Goal: Task Accomplishment & Management: Complete application form

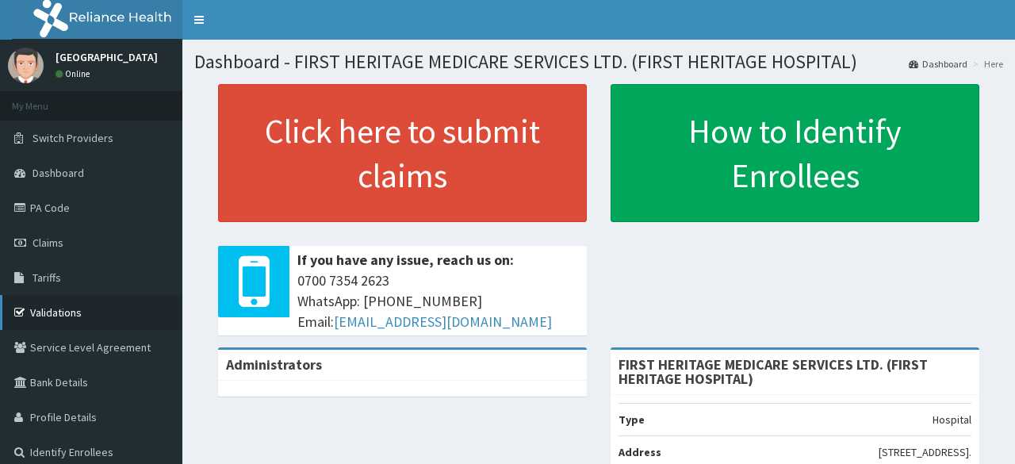
click at [70, 312] on link "Validations" at bounding box center [91, 312] width 182 height 35
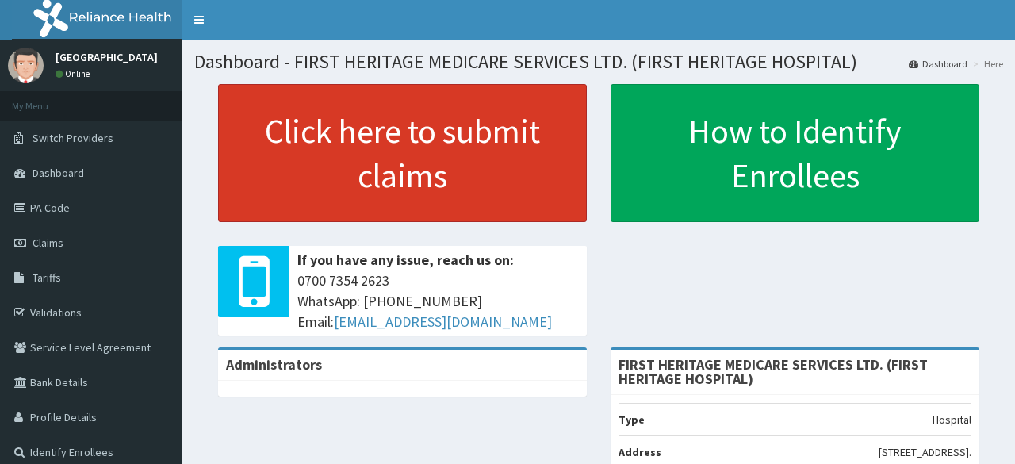
click at [384, 145] on link "Click here to submit claims" at bounding box center [402, 153] width 369 height 138
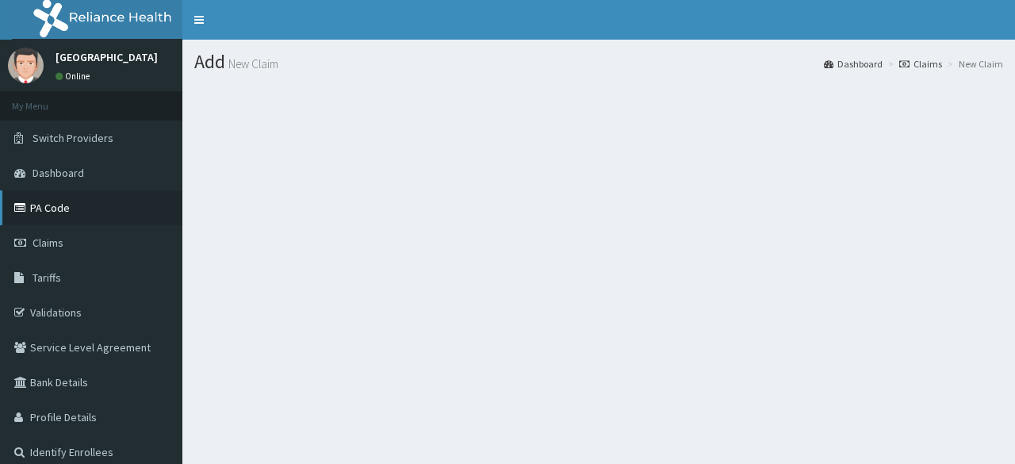
click at [56, 205] on link "PA Code" at bounding box center [91, 207] width 182 height 35
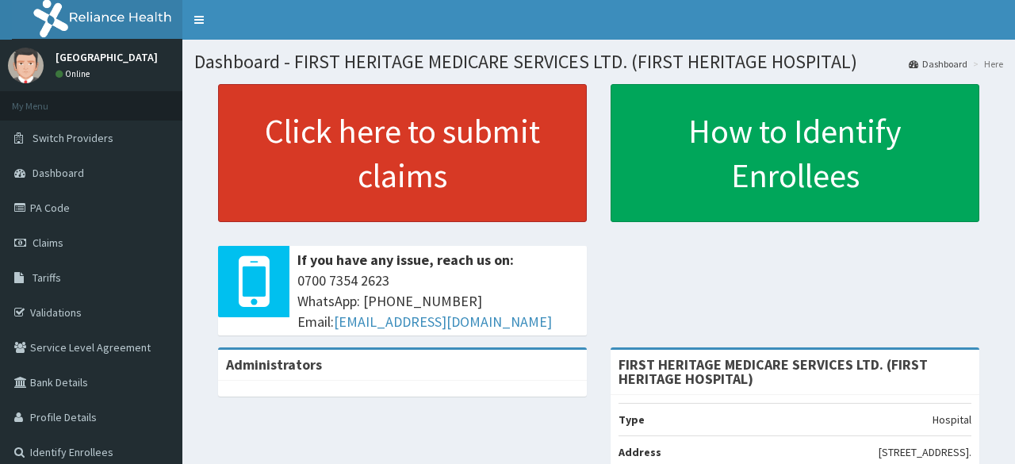
click at [390, 132] on link "Click here to submit claims" at bounding box center [402, 153] width 369 height 138
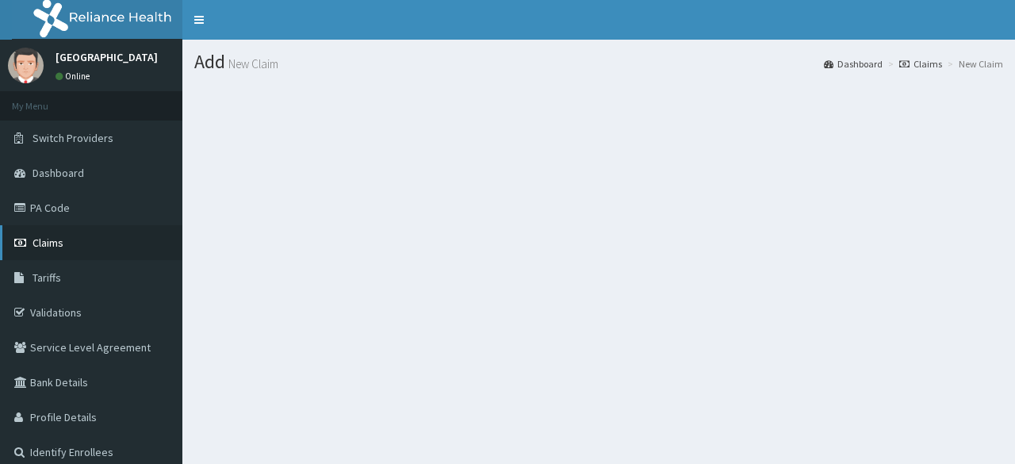
click at [52, 244] on span "Claims" at bounding box center [48, 243] width 31 height 14
click at [41, 245] on span "Claims" at bounding box center [48, 243] width 31 height 14
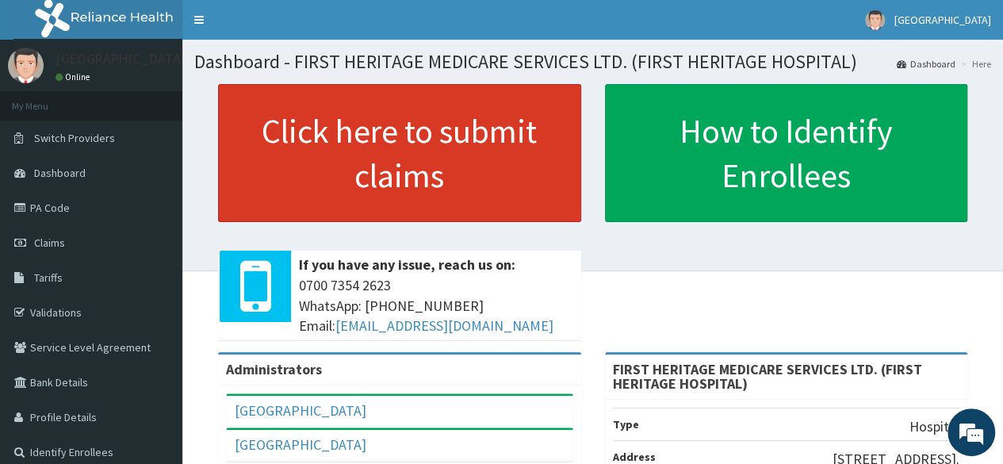
click at [404, 150] on link "Click here to submit claims" at bounding box center [399, 153] width 363 height 138
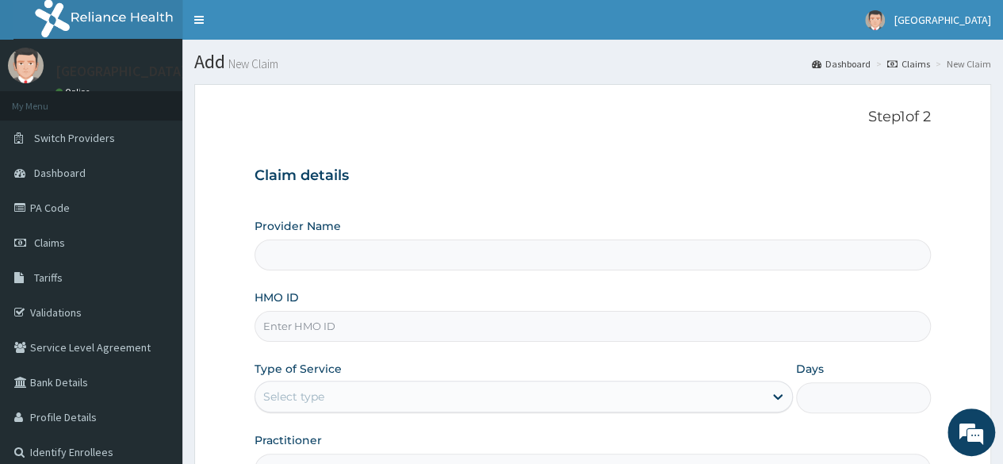
type input "FIRST HERITAGE MEDICARE SERVICES LTD. (FIRST HERITAGE HOSPITAL)"
click at [320, 327] on input "HMO ID" at bounding box center [593, 326] width 676 height 31
type input "PGC/10027/A"
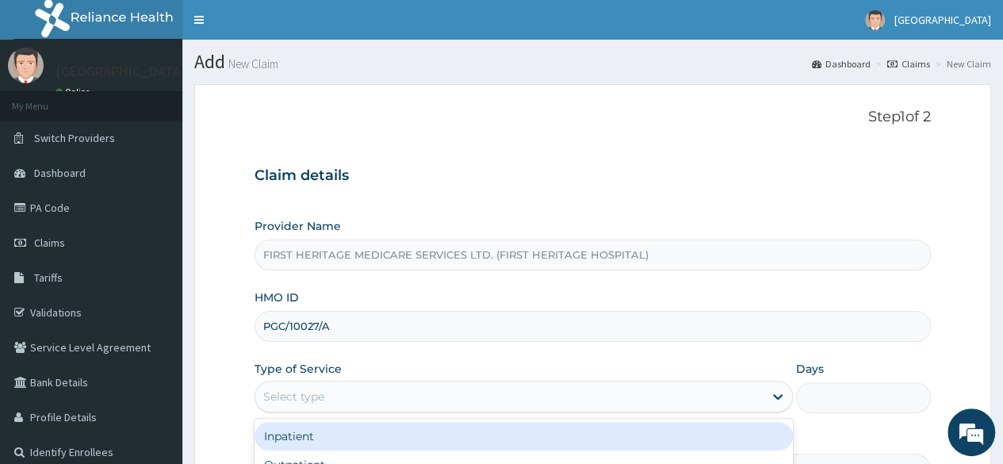
click at [313, 389] on div "Select type" at bounding box center [293, 397] width 61 height 16
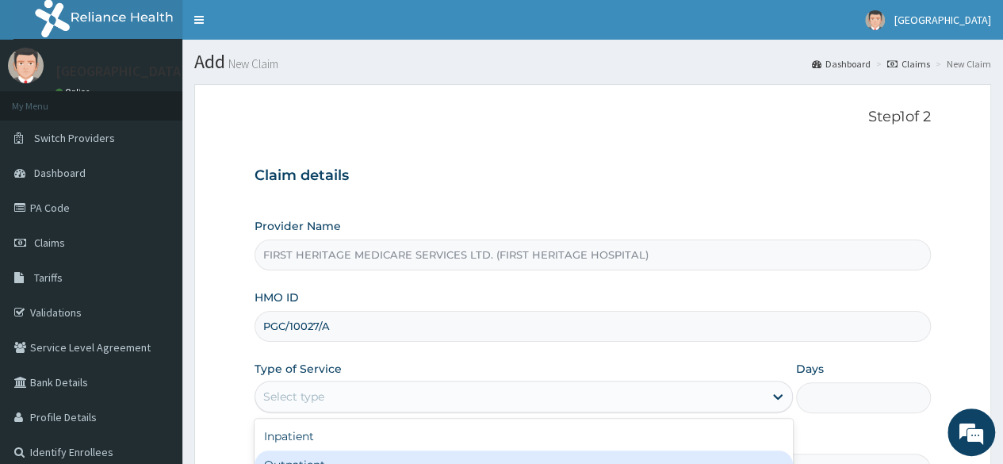
click at [324, 457] on div "Outpatient" at bounding box center [524, 464] width 538 height 29
type input "1"
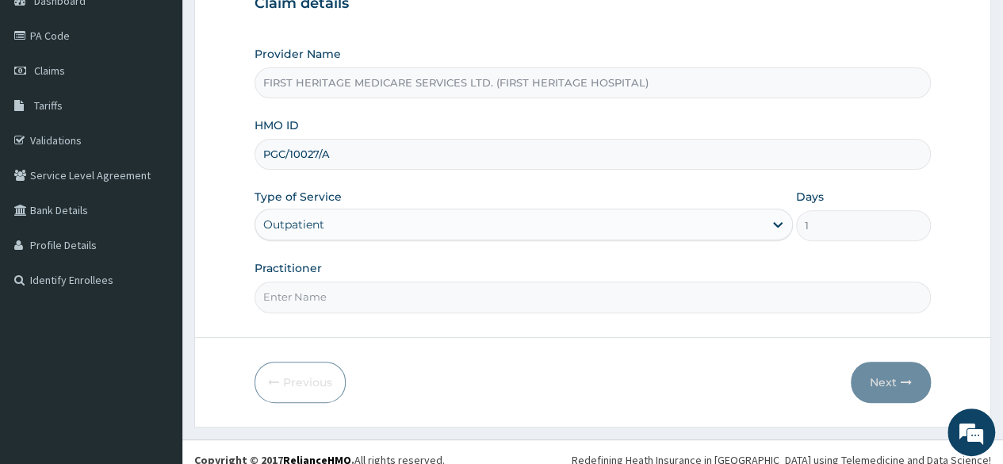
scroll to position [174, 0]
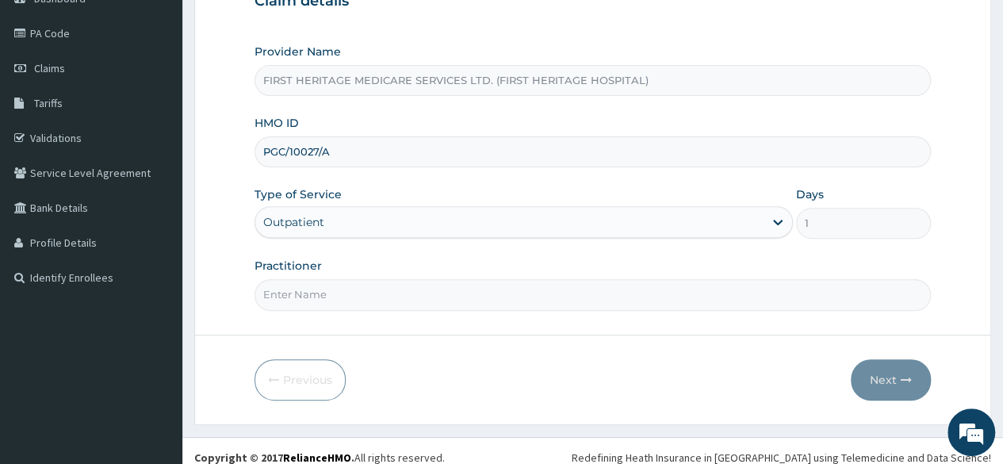
click at [352, 297] on input "Practitioner" at bounding box center [593, 294] width 676 height 31
type input "DR LUKE ONWE"
click at [877, 375] on button "Next" at bounding box center [891, 379] width 80 height 41
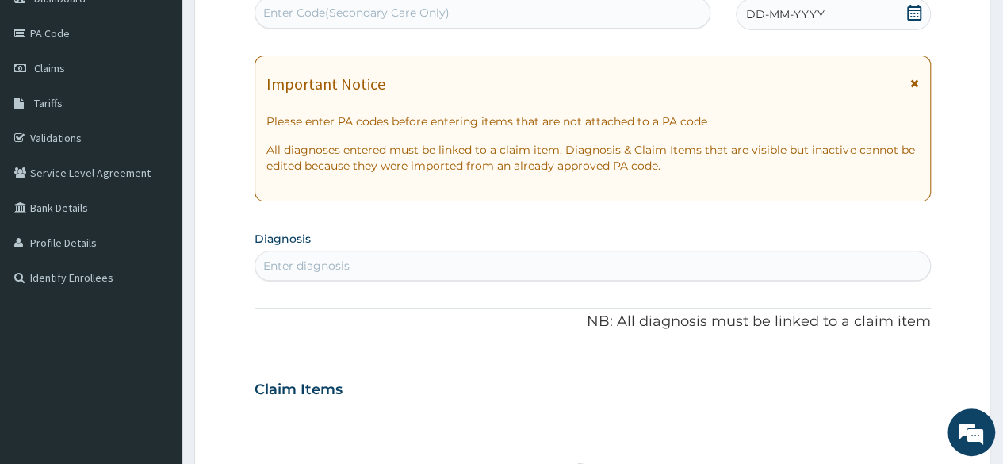
click at [291, 12] on div "Enter Code(Secondary Care Only)" at bounding box center [356, 13] width 186 height 16
paste input "PA/F4D67F"
type input "PA/F4D67F"
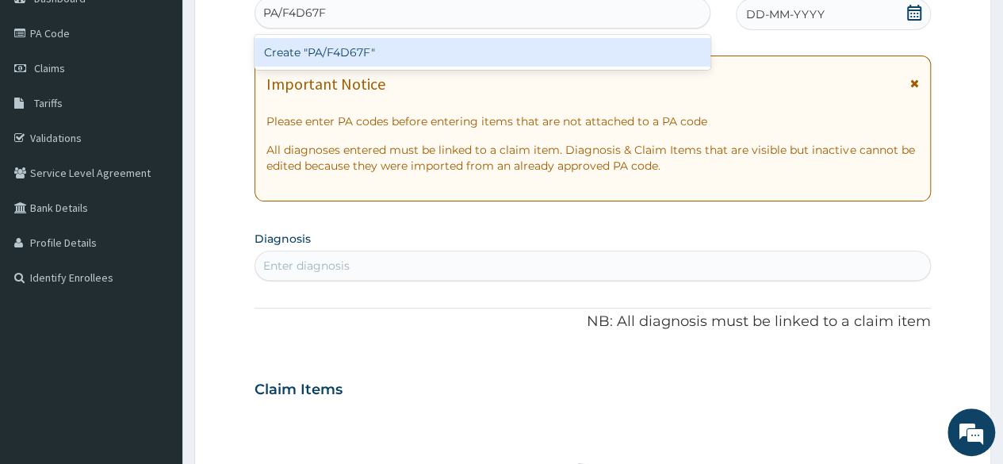
click at [318, 48] on div "Create "PA/F4D67F"" at bounding box center [482, 52] width 455 height 29
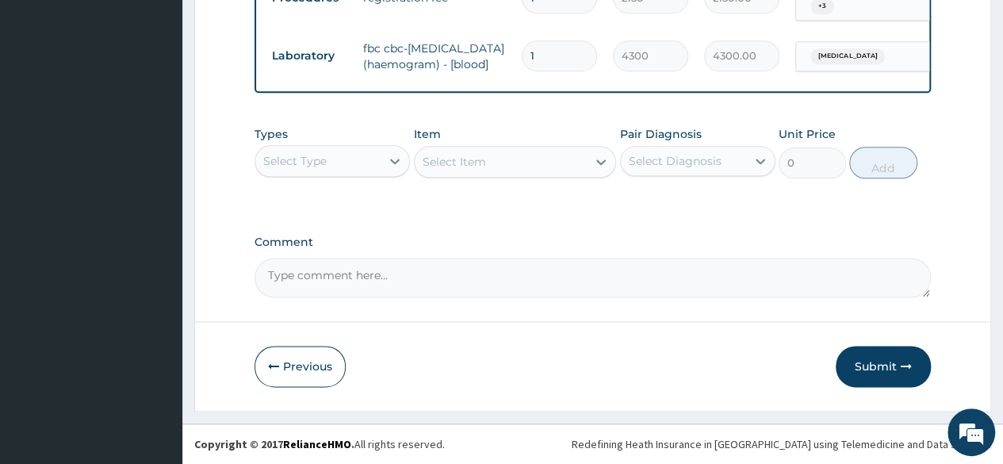
scroll to position [912, 0]
click at [882, 361] on button "Submit" at bounding box center [883, 366] width 95 height 41
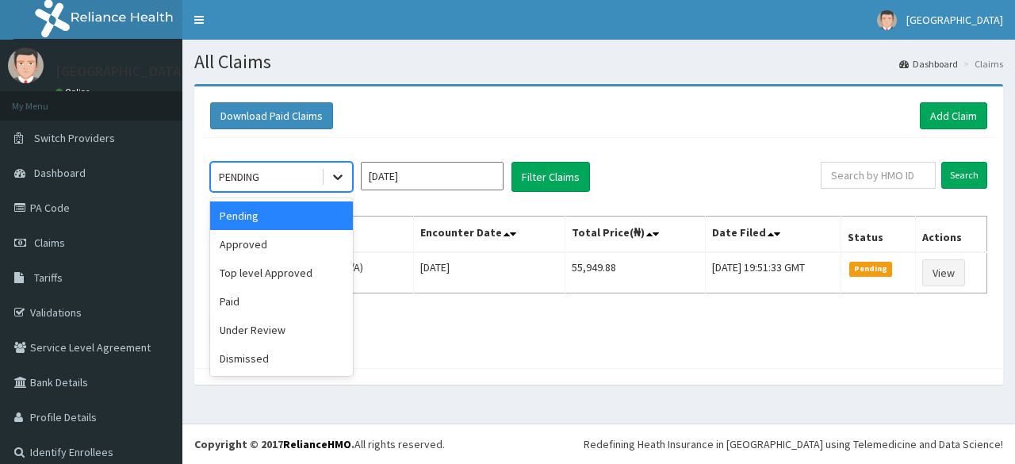
click at [333, 175] on icon at bounding box center [338, 177] width 16 height 16
click at [278, 242] on div "Approved" at bounding box center [281, 244] width 143 height 29
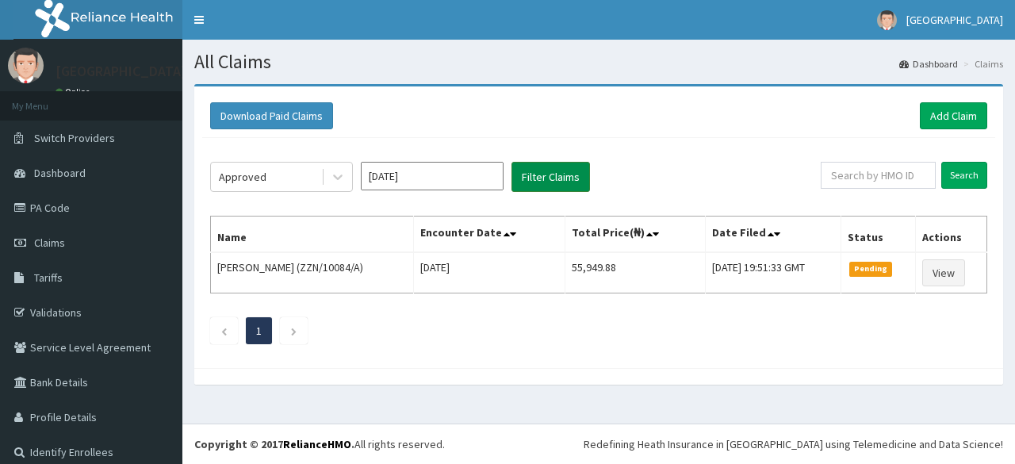
click at [550, 176] on button "Filter Claims" at bounding box center [550, 177] width 79 height 30
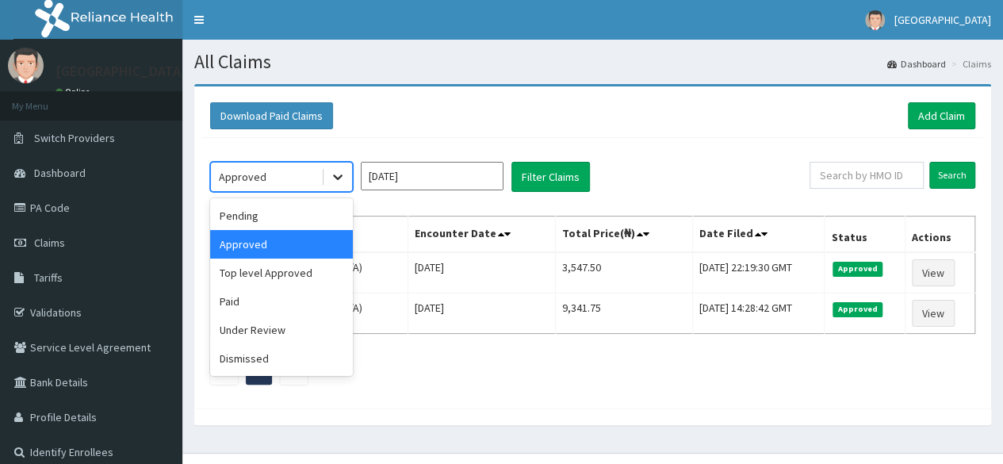
click at [333, 175] on icon at bounding box center [338, 177] width 16 height 16
click at [282, 331] on div "Under Review" at bounding box center [281, 330] width 143 height 29
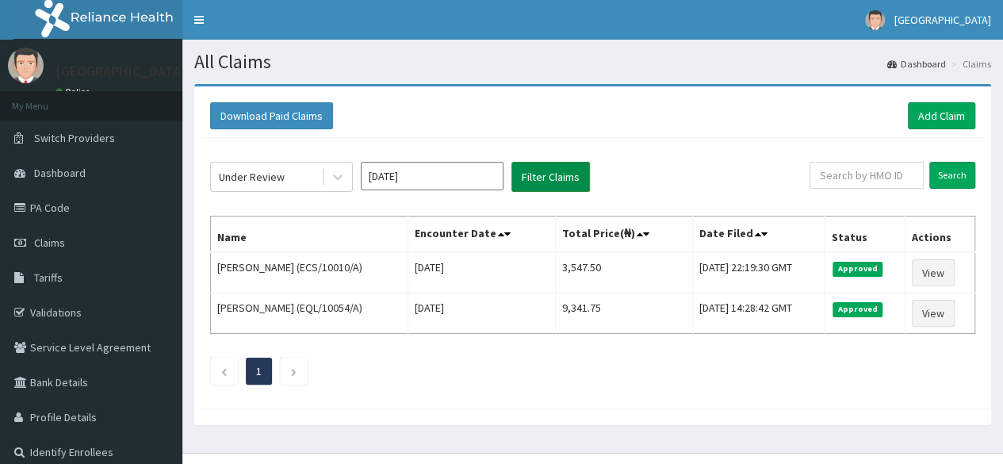
click at [555, 178] on button "Filter Claims" at bounding box center [550, 177] width 79 height 30
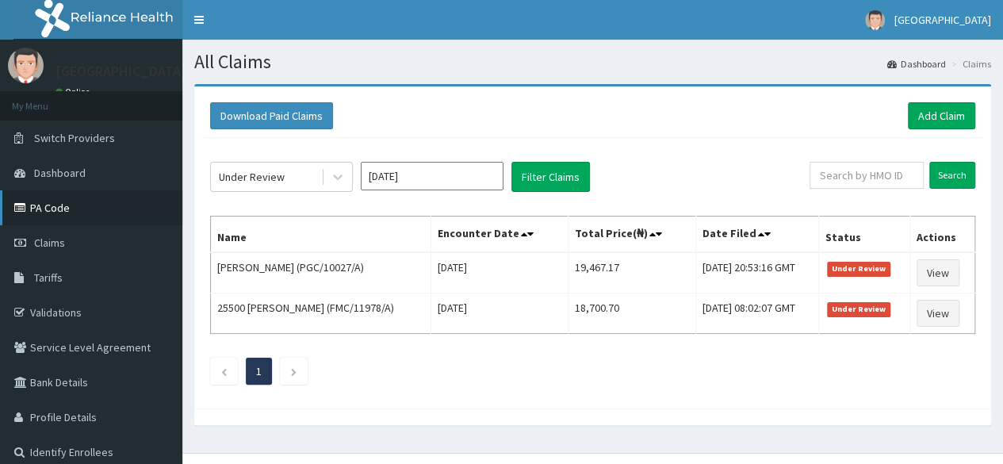
click at [47, 204] on link "PA Code" at bounding box center [91, 207] width 182 height 35
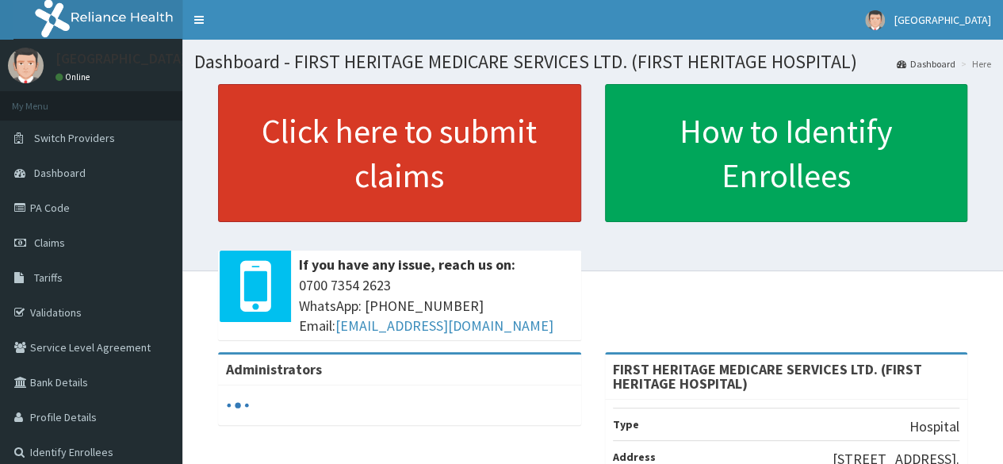
click at [416, 137] on link "Click here to submit claims" at bounding box center [399, 153] width 363 height 138
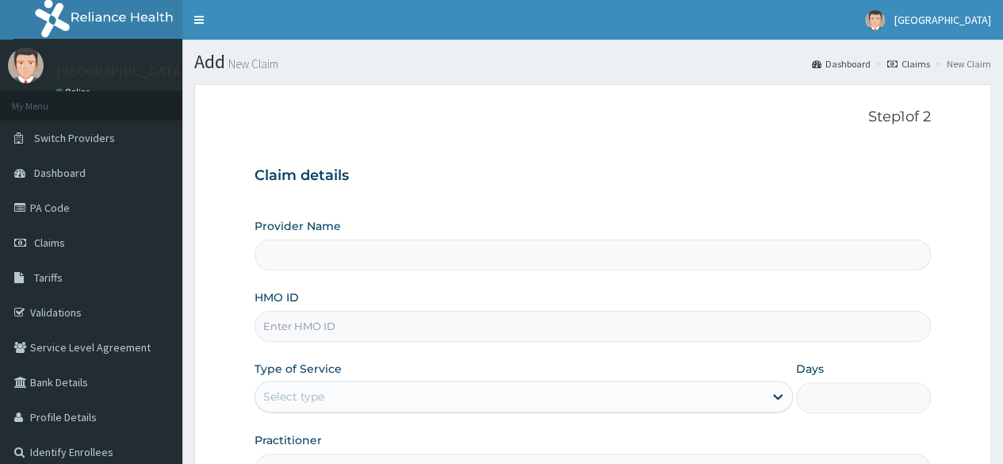
type input "FIRST HERITAGE MEDICARE SERVICES LTD. (FIRST HERITAGE HOSPITAL)"
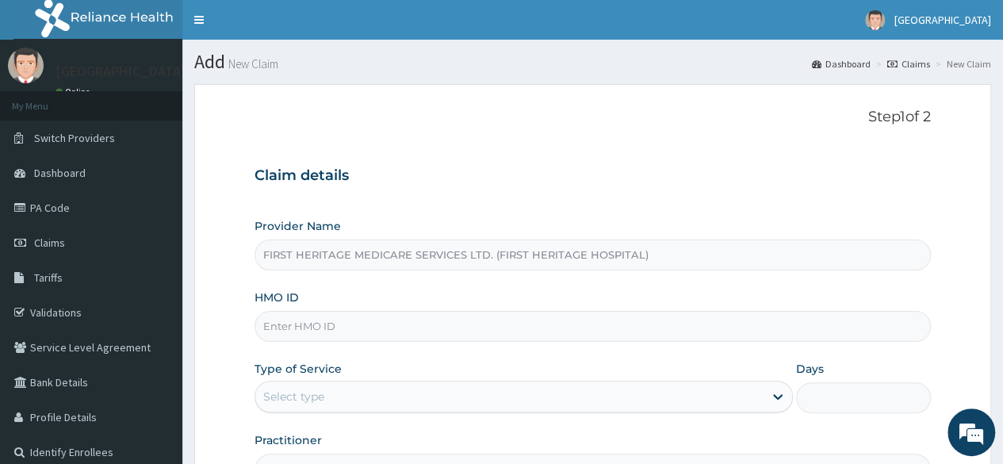
click at [321, 329] on input "HMO ID" at bounding box center [593, 326] width 676 height 31
type input "[PERSON_NAME]/10014/A"
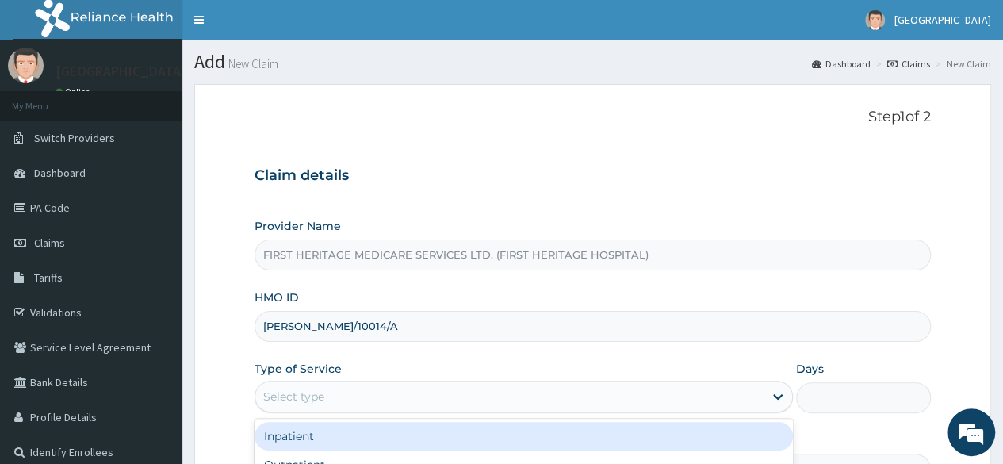
click at [343, 402] on div "Select type" at bounding box center [509, 396] width 508 height 25
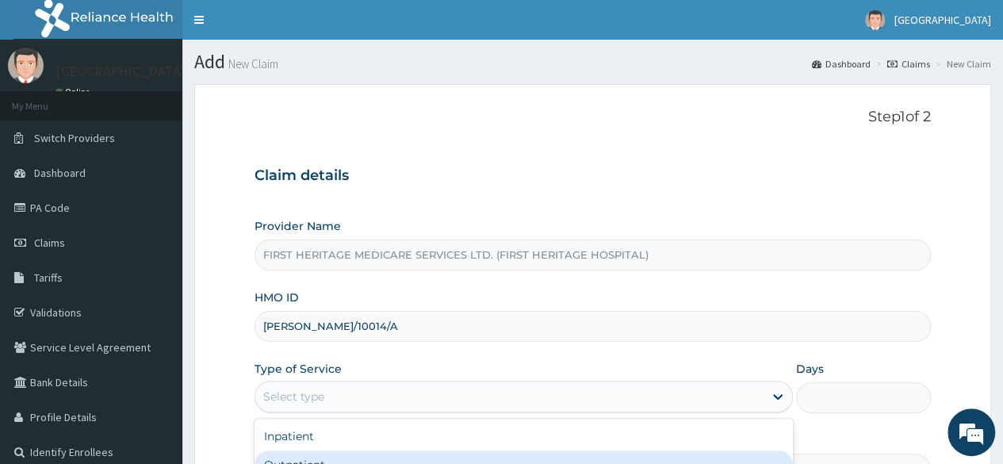
click at [348, 460] on div "Outpatient" at bounding box center [524, 464] width 538 height 29
type input "1"
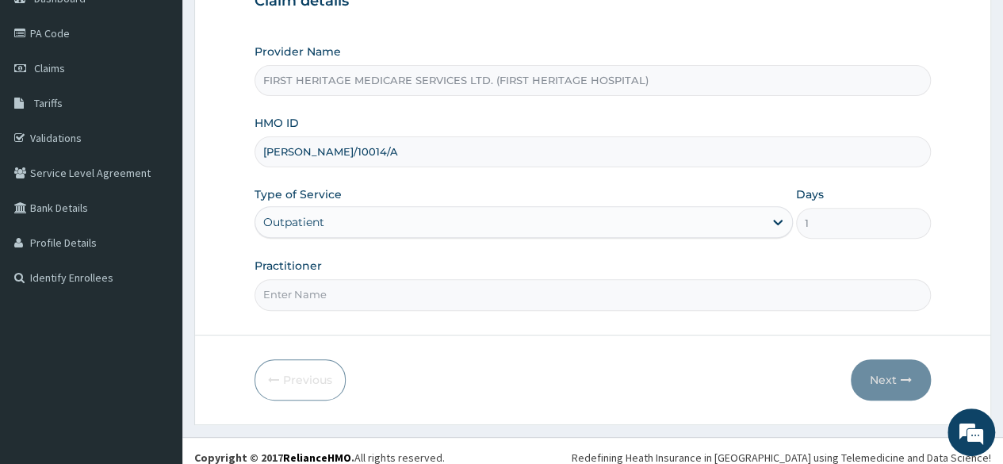
scroll to position [176, 0]
click at [380, 300] on input "Practitioner" at bounding box center [593, 293] width 676 height 31
type input "DR LUKE ONWE"
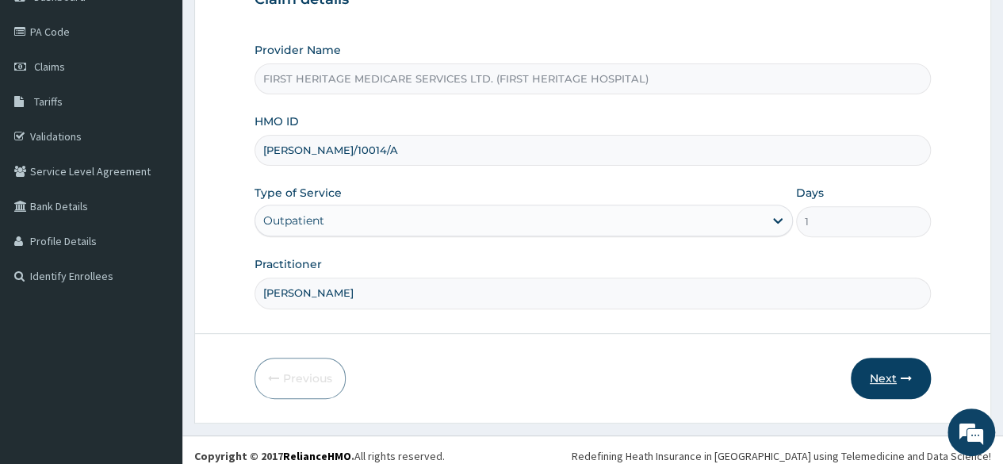
click at [879, 371] on button "Next" at bounding box center [891, 378] width 80 height 41
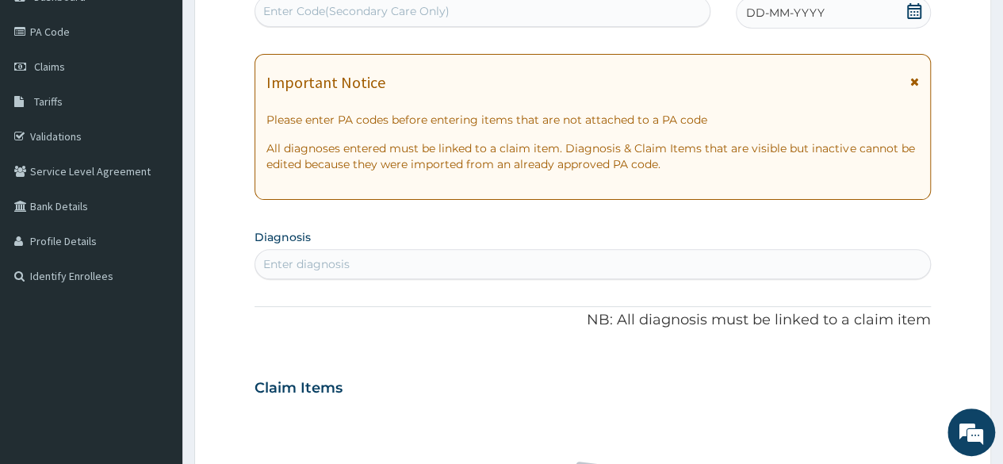
click at [305, 9] on div "Enter Code(Secondary Care Only)" at bounding box center [356, 11] width 186 height 16
paste input "PA/007037"
type input "PA/007037"
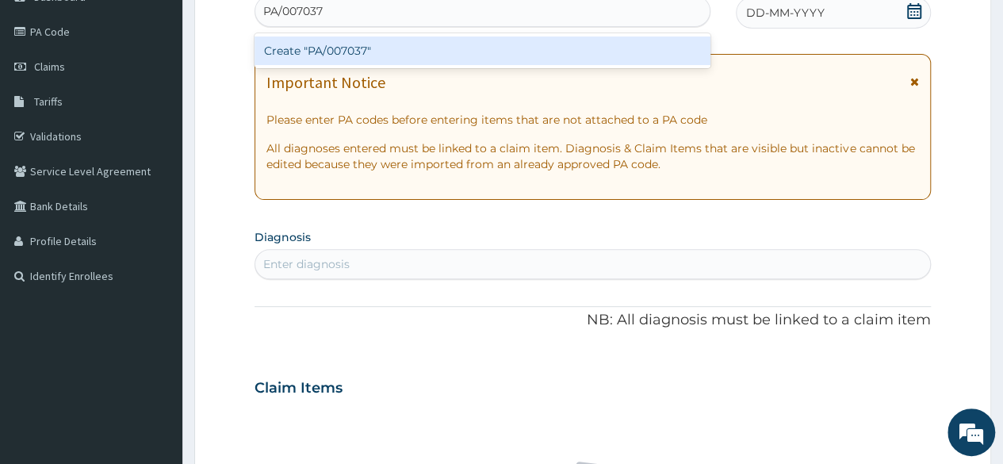
click at [315, 53] on div "Create "PA/007037"" at bounding box center [482, 50] width 455 height 29
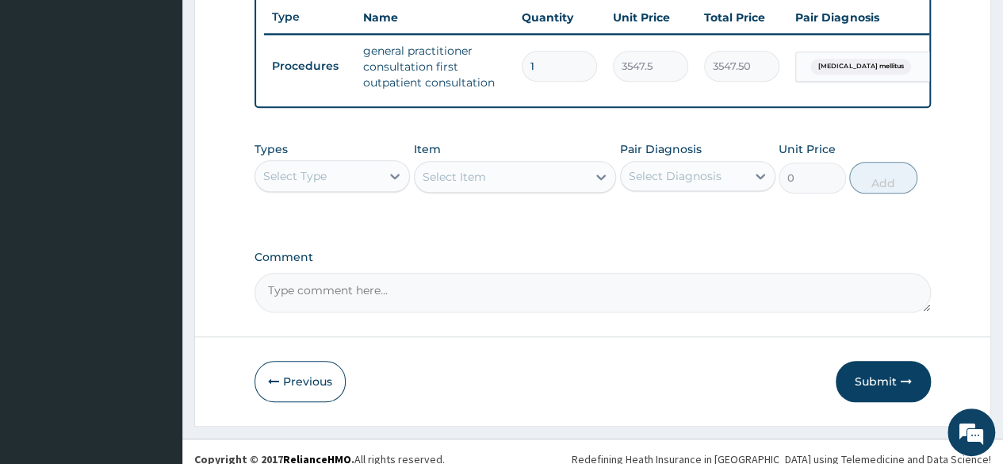
scroll to position [622, 0]
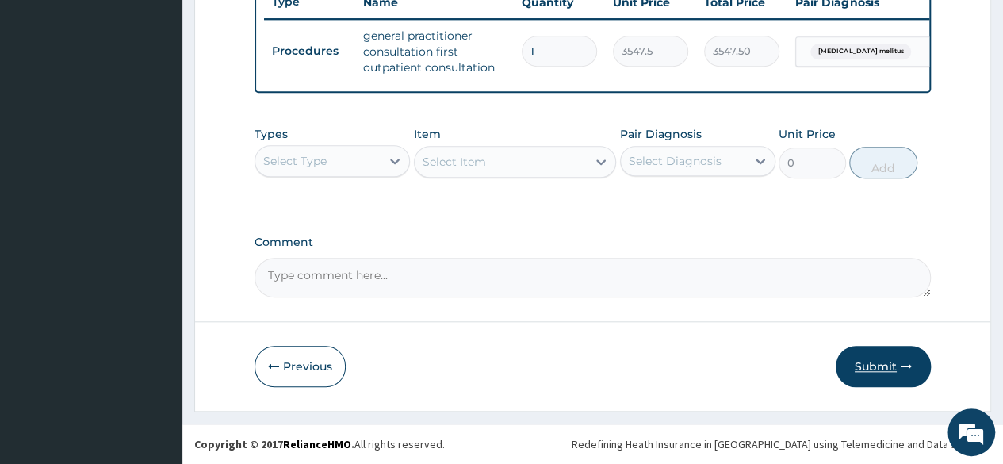
click at [871, 366] on button "Submit" at bounding box center [883, 366] width 95 height 41
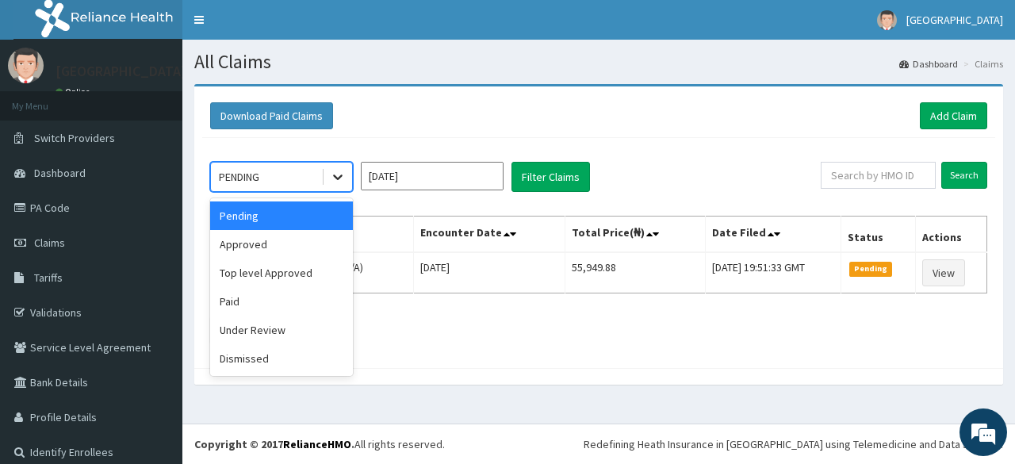
click at [335, 181] on icon at bounding box center [338, 177] width 16 height 16
click at [305, 243] on div "Approved" at bounding box center [281, 244] width 143 height 29
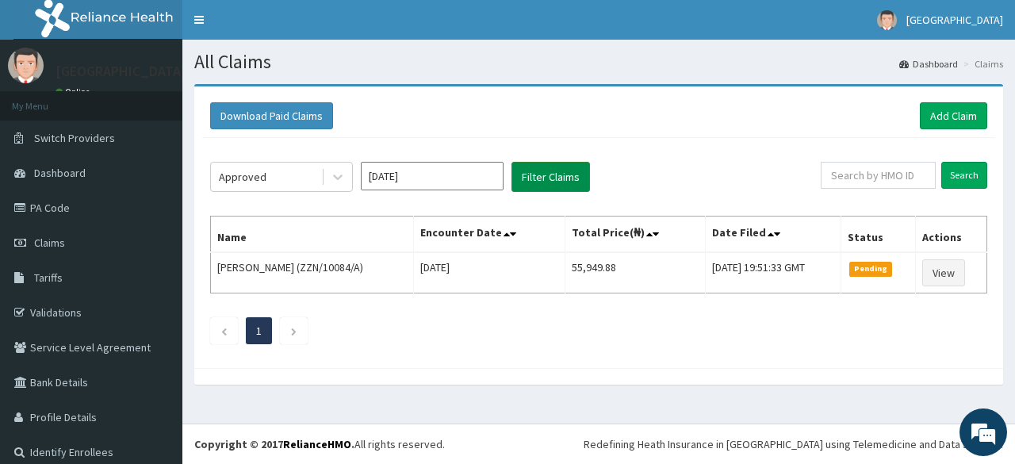
click at [553, 175] on button "Filter Claims" at bounding box center [550, 177] width 79 height 30
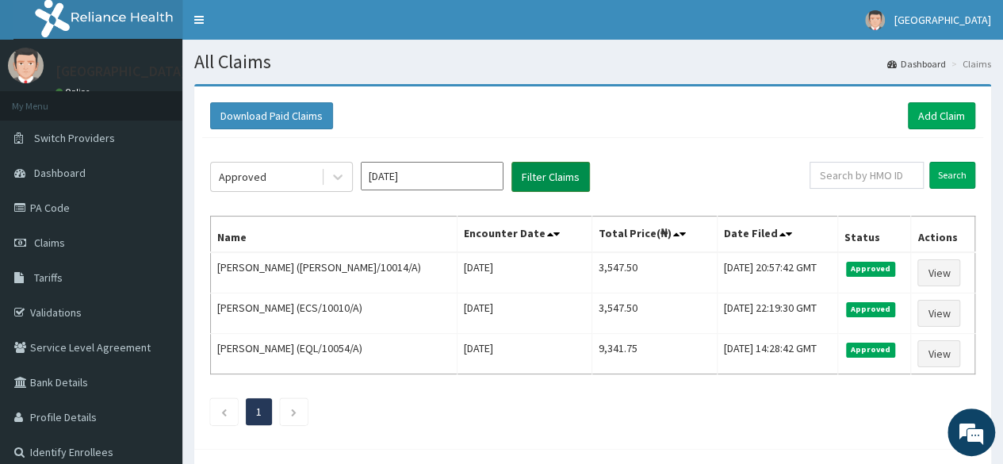
click at [553, 175] on button "Filter Claims" at bounding box center [550, 177] width 79 height 30
click at [59, 170] on span "Dashboard" at bounding box center [60, 173] width 52 height 14
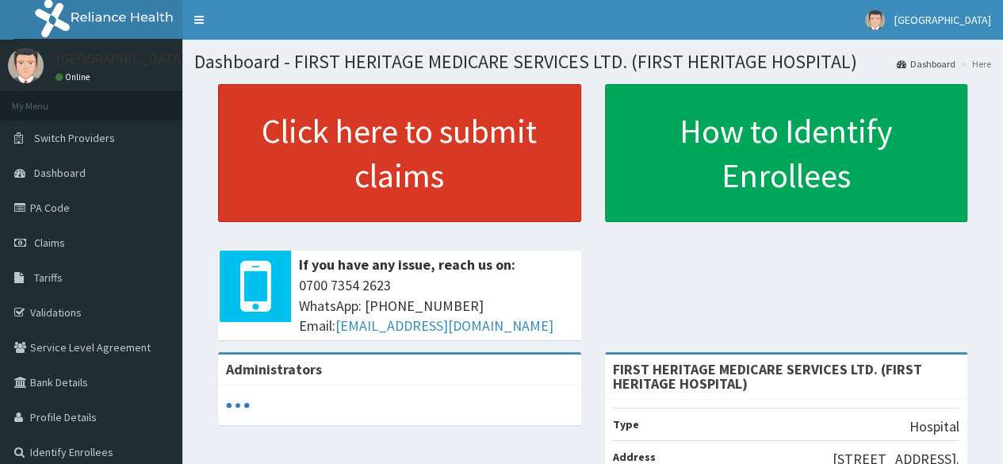
click at [404, 129] on link "Click here to submit claims" at bounding box center [399, 153] width 363 height 138
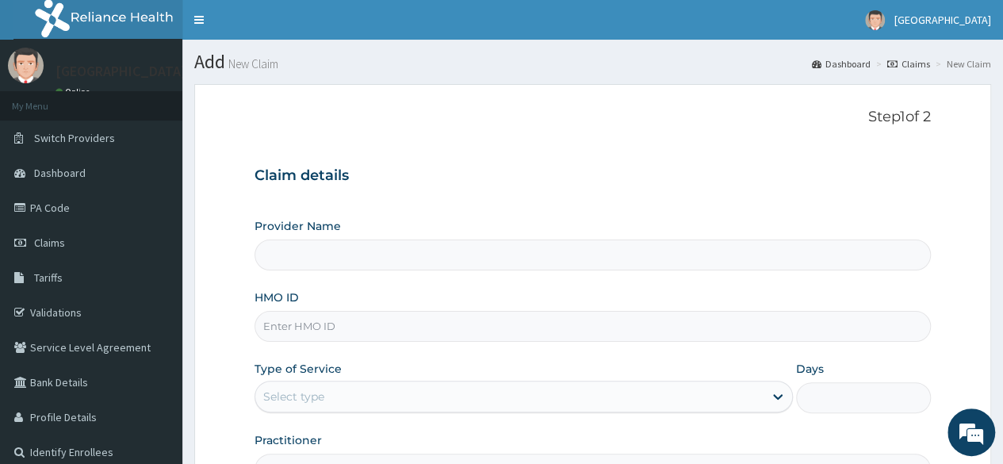
type input "FIRST HERITAGE MEDICARE SERVICES LTD. (FIRST HERITAGE HOSPITAL)"
click at [360, 327] on input "HMO ID" at bounding box center [593, 326] width 676 height 31
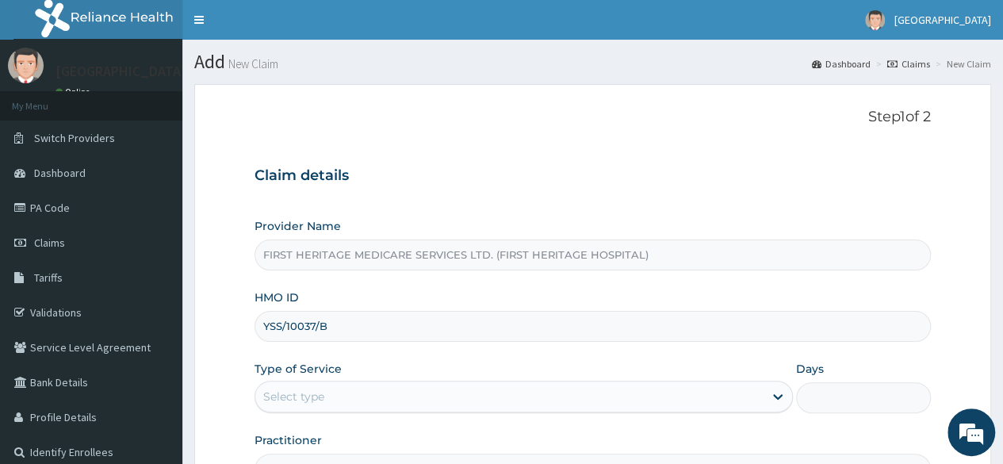
click at [309, 324] on input "YSS/10037/B" at bounding box center [593, 326] width 676 height 31
type input "YSS/10023/B"
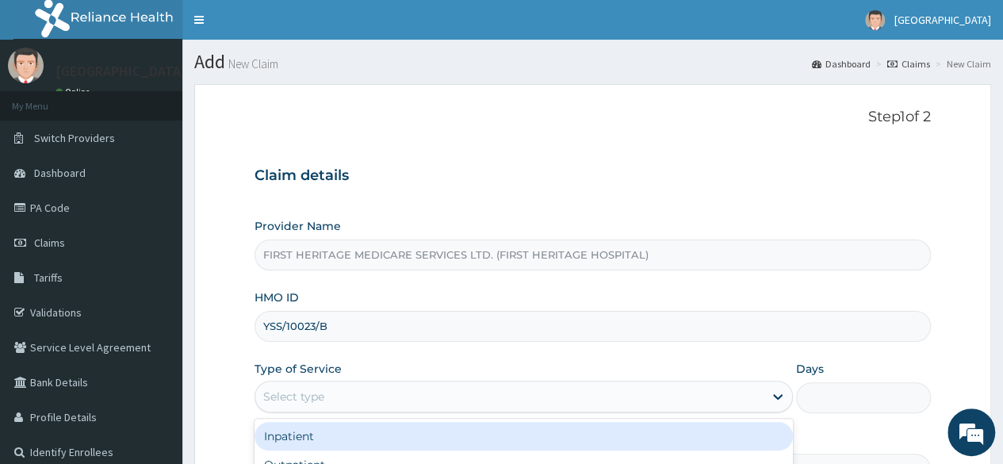
click at [358, 398] on div "Select type" at bounding box center [509, 396] width 508 height 25
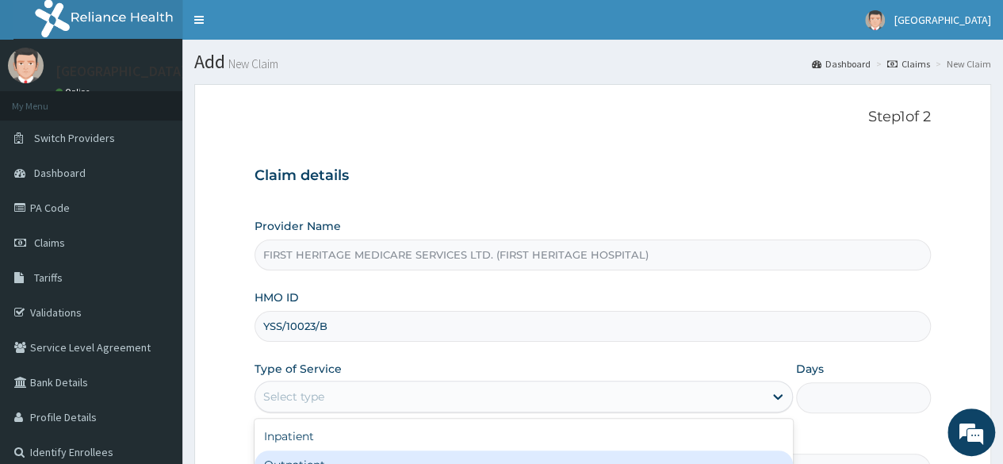
click at [359, 457] on div "Outpatient" at bounding box center [524, 464] width 538 height 29
type input "1"
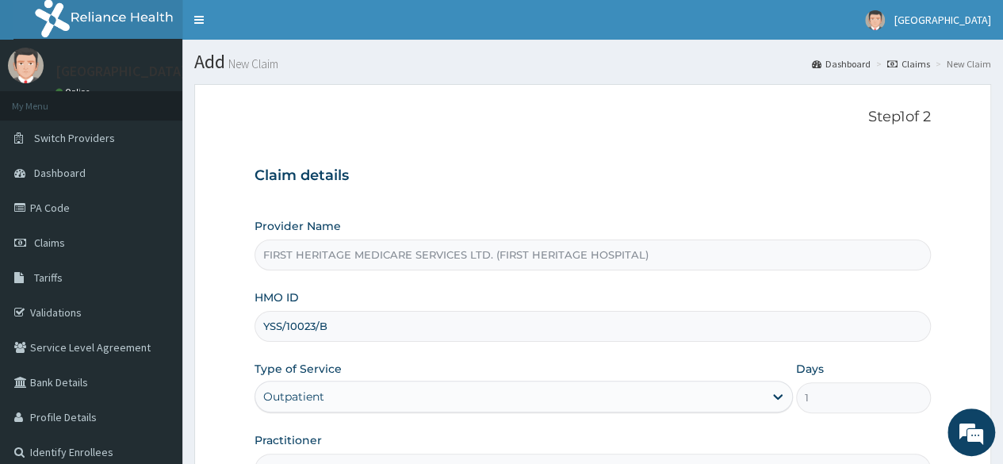
scroll to position [184, 0]
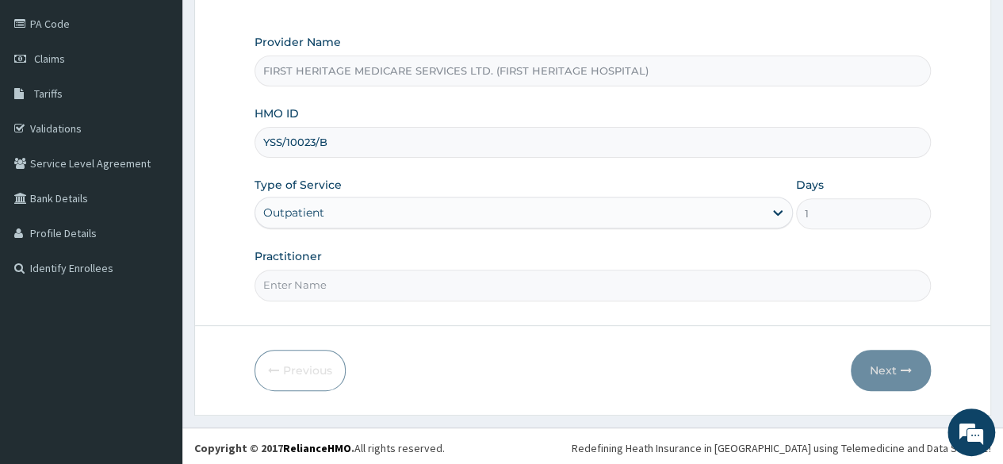
click at [389, 282] on input "Practitioner" at bounding box center [593, 285] width 676 height 31
type input "DR LUKE ONWE"
click at [877, 364] on button "Next" at bounding box center [891, 370] width 80 height 41
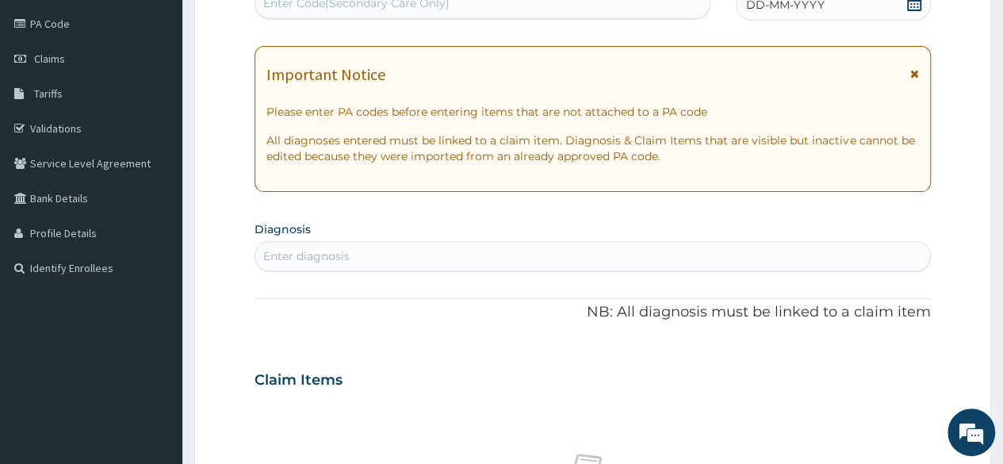
click at [918, 1] on icon at bounding box center [914, 3] width 16 height 16
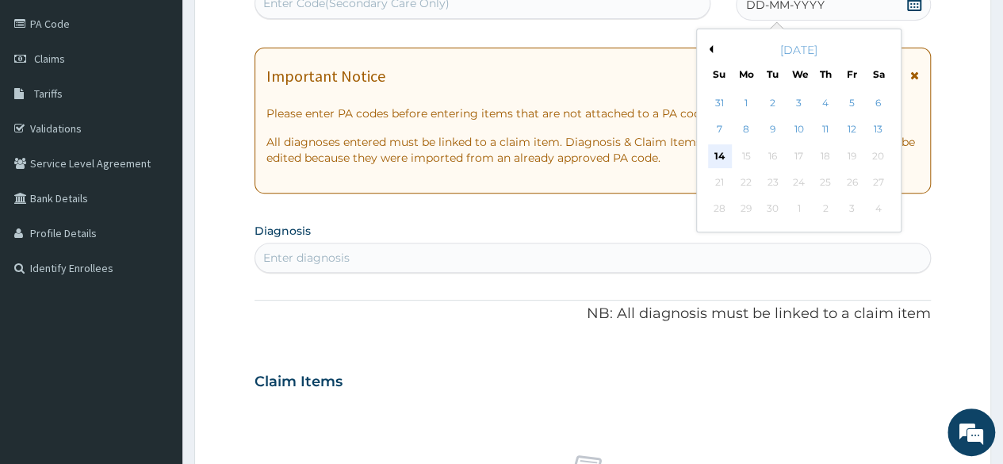
click at [717, 155] on div "14" at bounding box center [719, 156] width 24 height 24
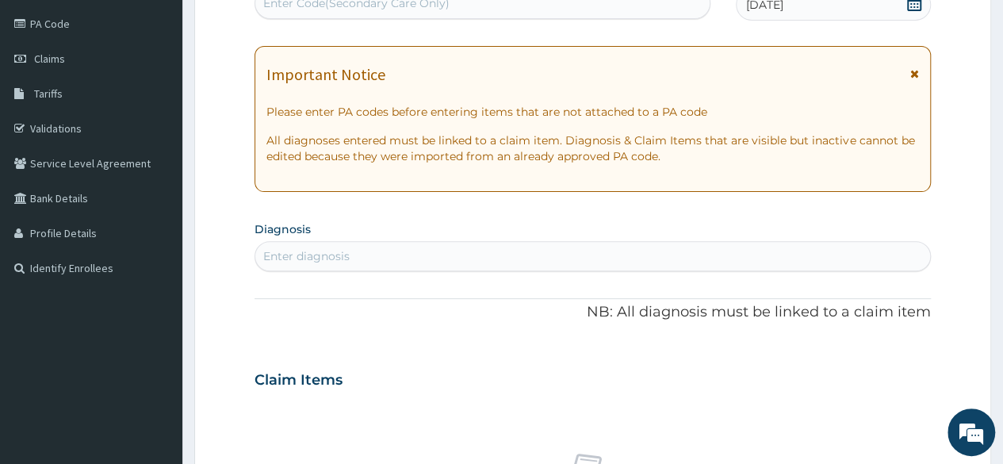
click at [337, 259] on div "Enter diagnosis" at bounding box center [306, 256] width 86 height 16
type input "UPPER RESP"
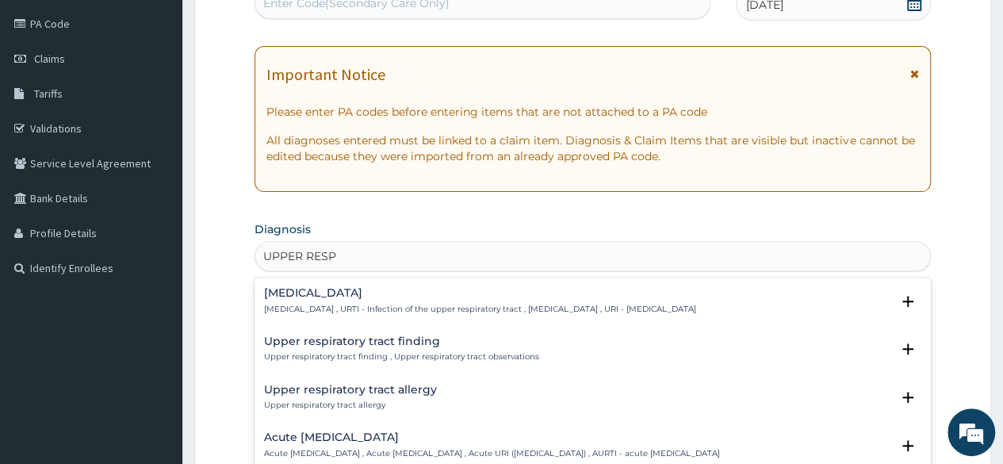
click at [343, 449] on p "Acute upper respiratory infection , Acute upper respiratory tract infection , A…" at bounding box center [492, 453] width 456 height 11
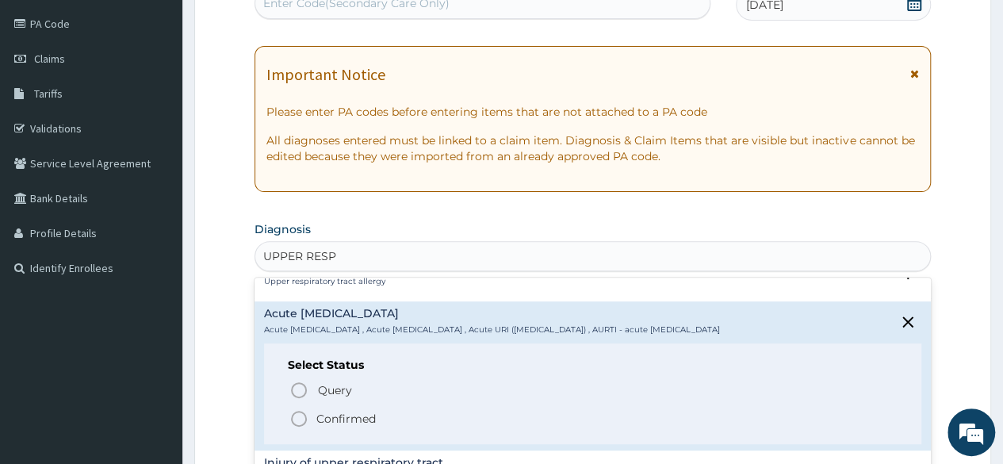
scroll to position [201, 0]
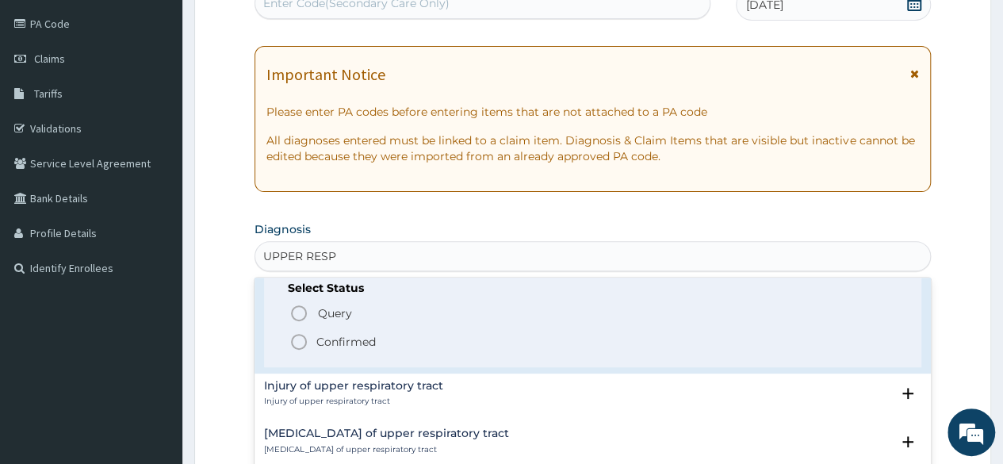
click at [349, 345] on p "Confirmed" at bounding box center [345, 342] width 59 height 16
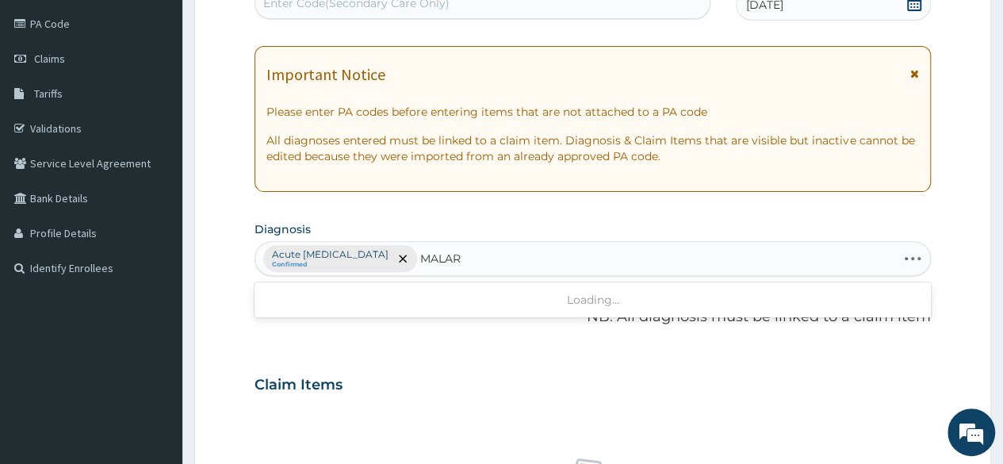
type input "MALARI"
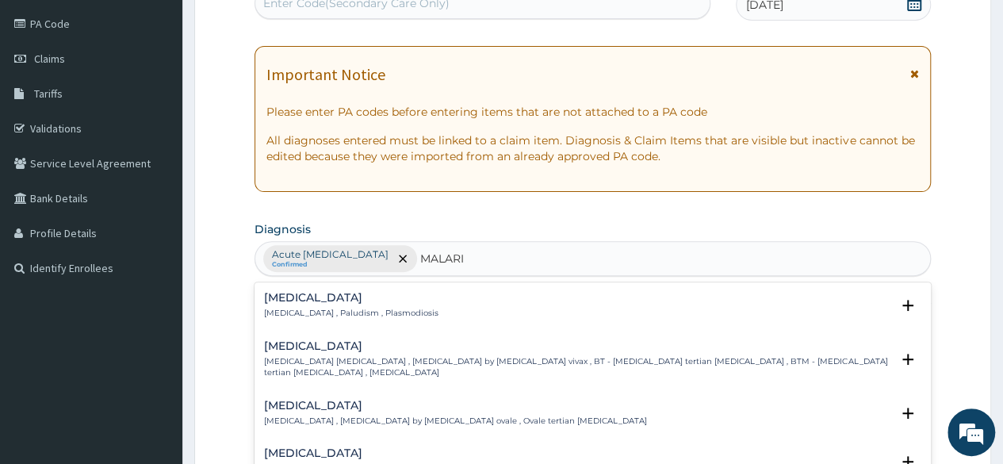
click at [290, 308] on p "Malaria , Paludism , Plasmodiosis" at bounding box center [351, 313] width 174 height 11
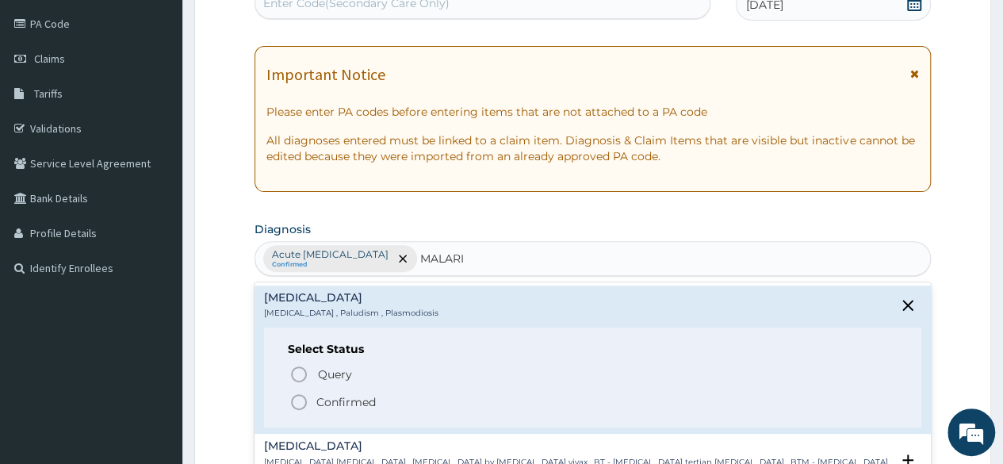
click at [339, 397] on p "Confirmed" at bounding box center [345, 402] width 59 height 16
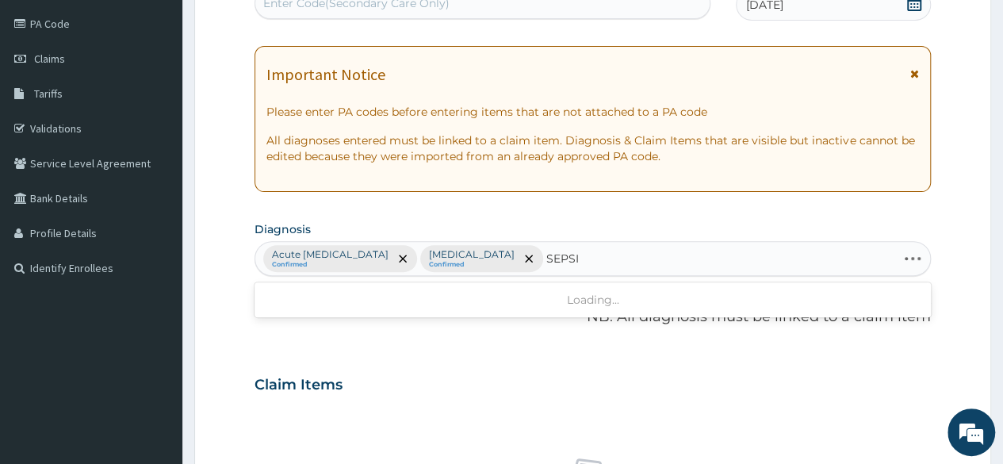
type input "SEPSIS"
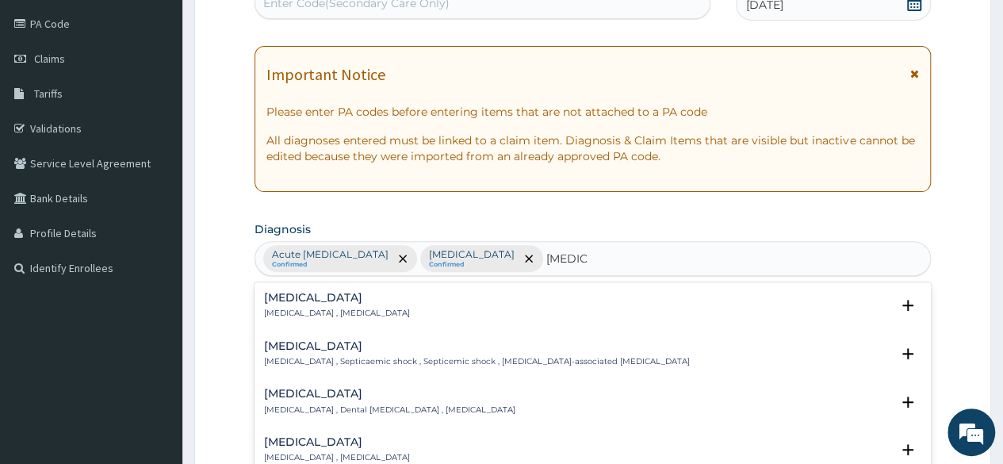
click at [311, 296] on h4 "Sepsis" at bounding box center [337, 298] width 146 height 12
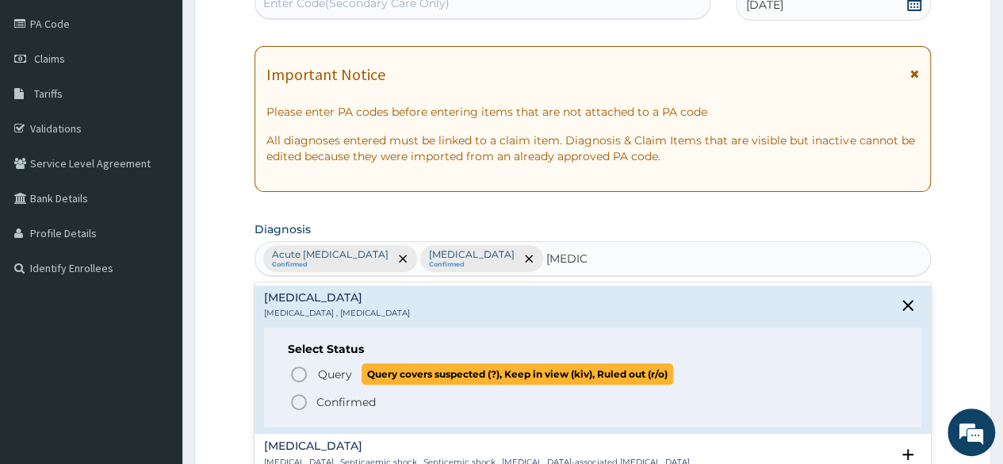
click at [328, 370] on span "Query" at bounding box center [335, 374] width 34 height 16
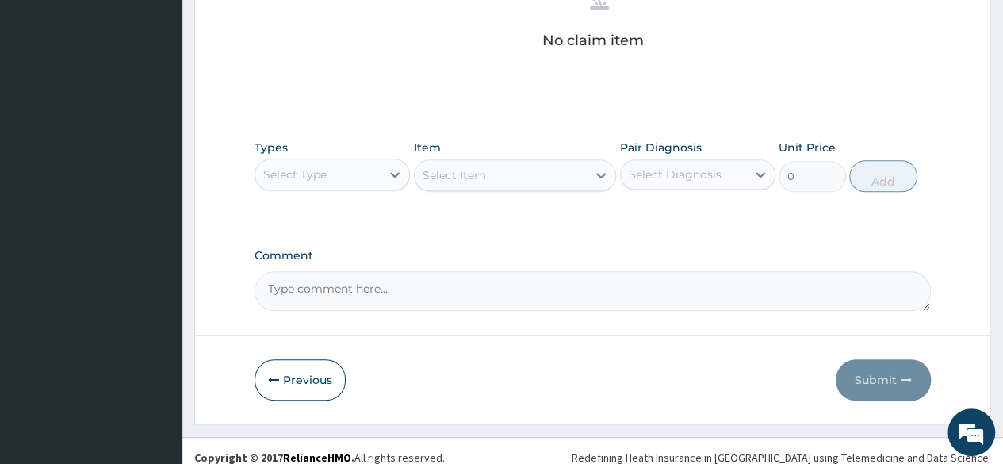
scroll to position [671, 0]
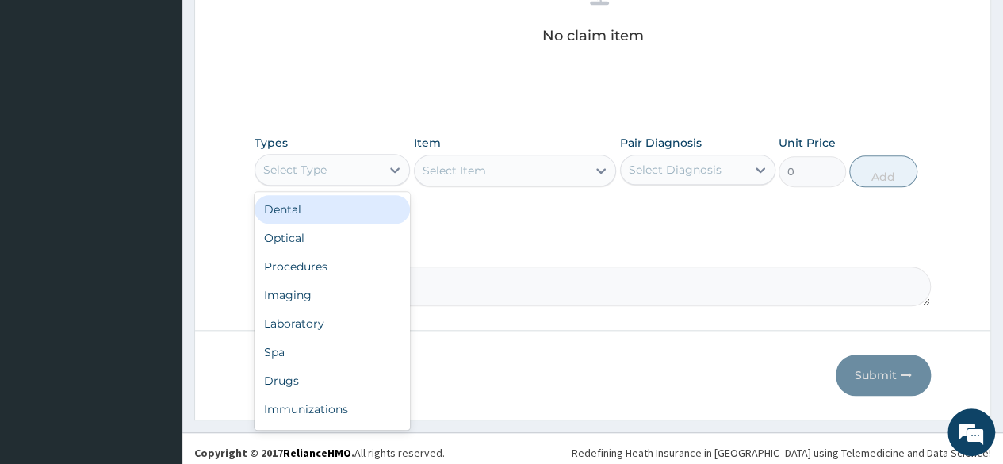
click at [349, 169] on div "Select Type" at bounding box center [317, 169] width 125 height 25
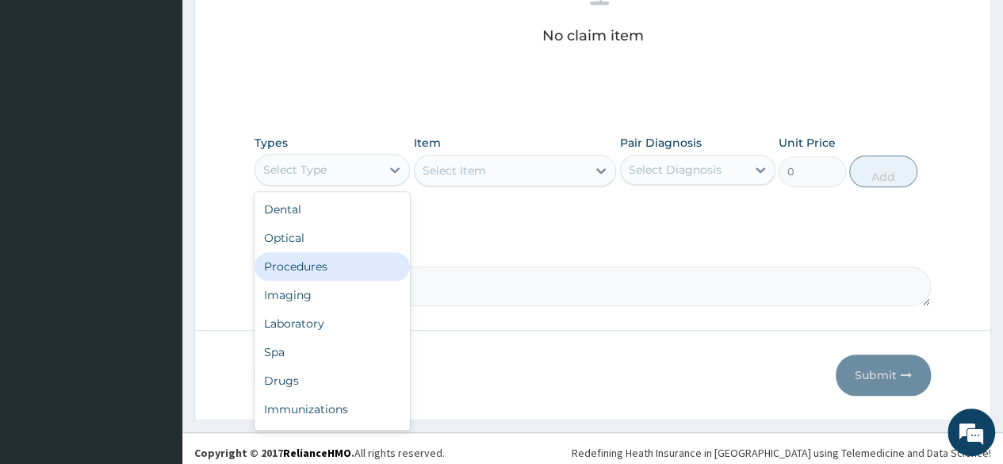
click at [339, 264] on div "Procedures" at bounding box center [332, 266] width 155 height 29
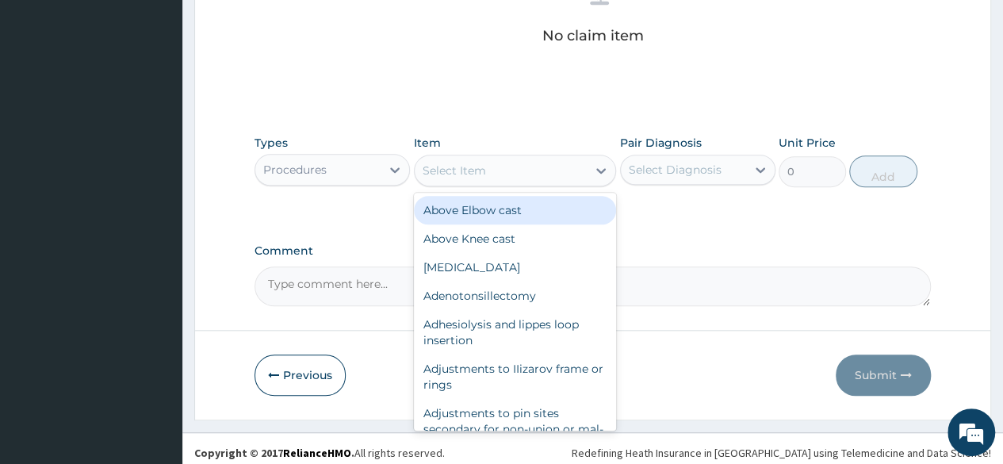
click at [473, 172] on div "Select Item" at bounding box center [454, 171] width 63 height 16
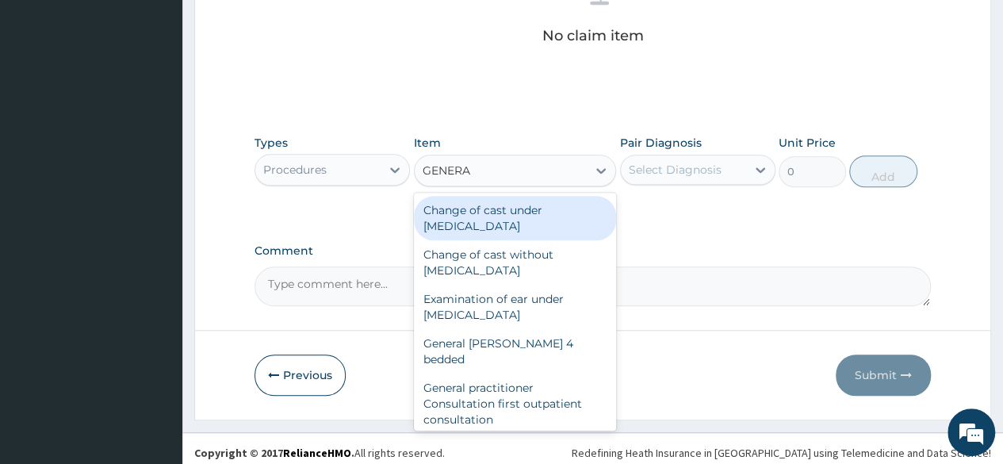
type input "GENERAL"
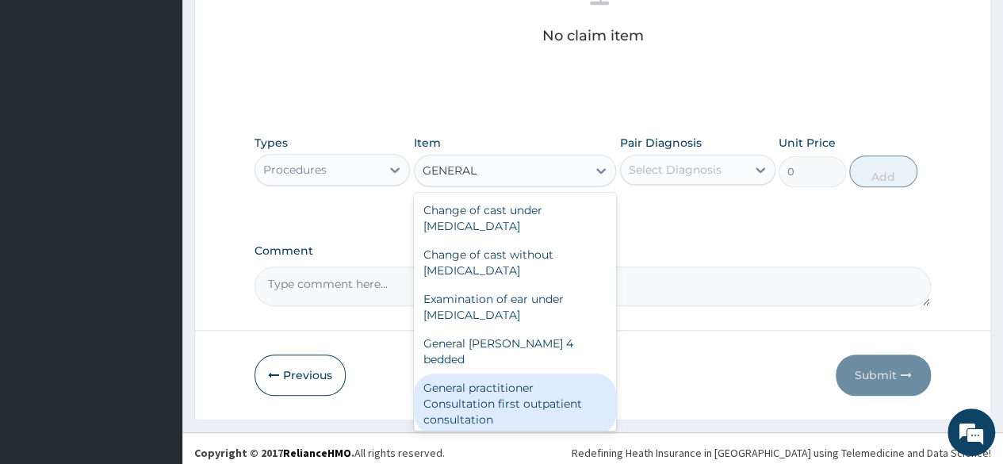
click at [477, 377] on div "General practitioner Consultation first outpatient consultation" at bounding box center [515, 404] width 203 height 60
type input "3547.5"
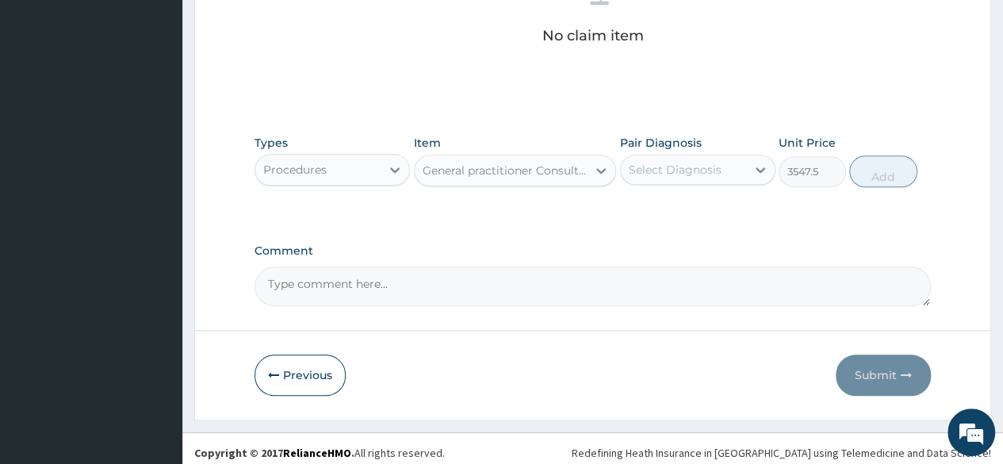
click at [684, 163] on div "Select Diagnosis" at bounding box center [675, 170] width 93 height 16
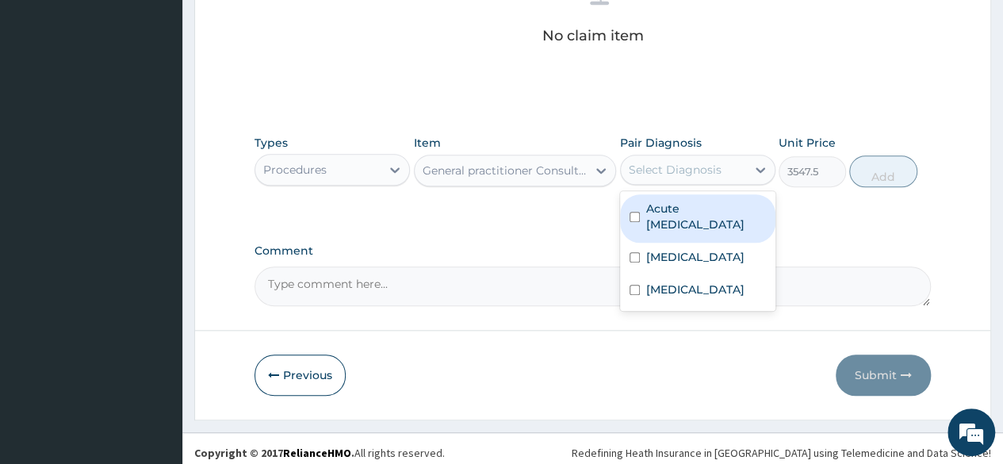
click at [671, 209] on label "Acute upper respiratory infection" at bounding box center [706, 217] width 120 height 32
checkbox input "true"
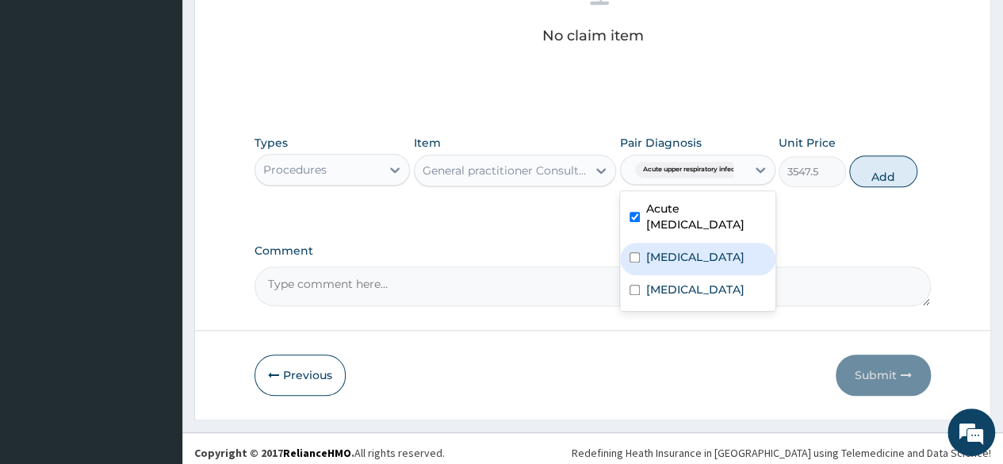
click at [669, 253] on label "Malaria" at bounding box center [695, 257] width 98 height 16
checkbox input "true"
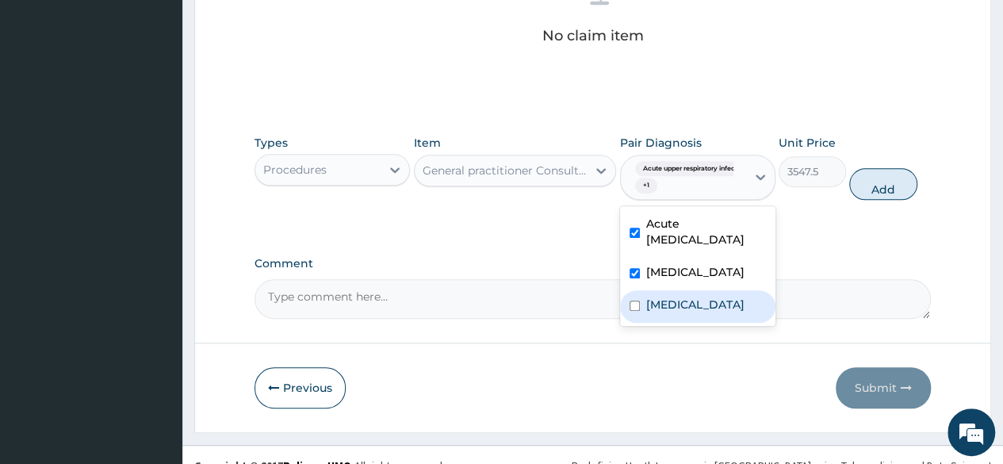
click at [664, 301] on label "Sepsis" at bounding box center [695, 305] width 98 height 16
checkbox input "true"
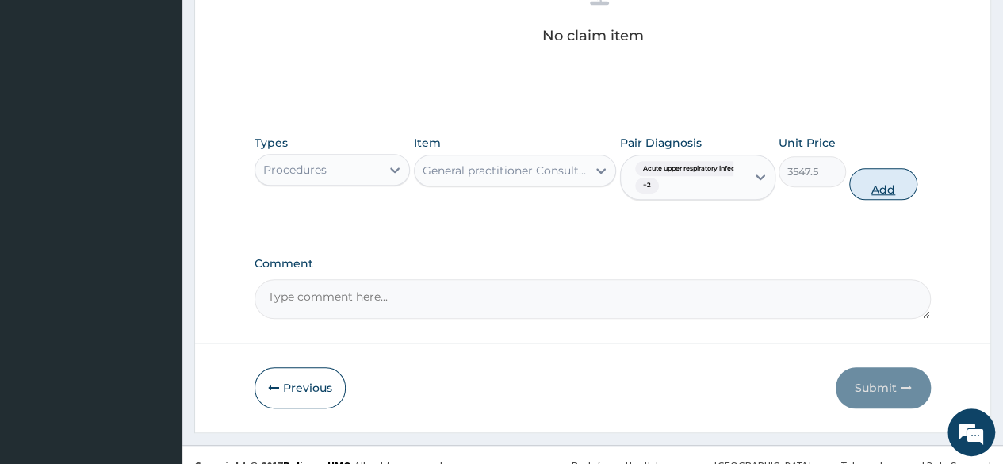
click at [889, 183] on button "Add" at bounding box center [882, 184] width 67 height 32
type input "0"
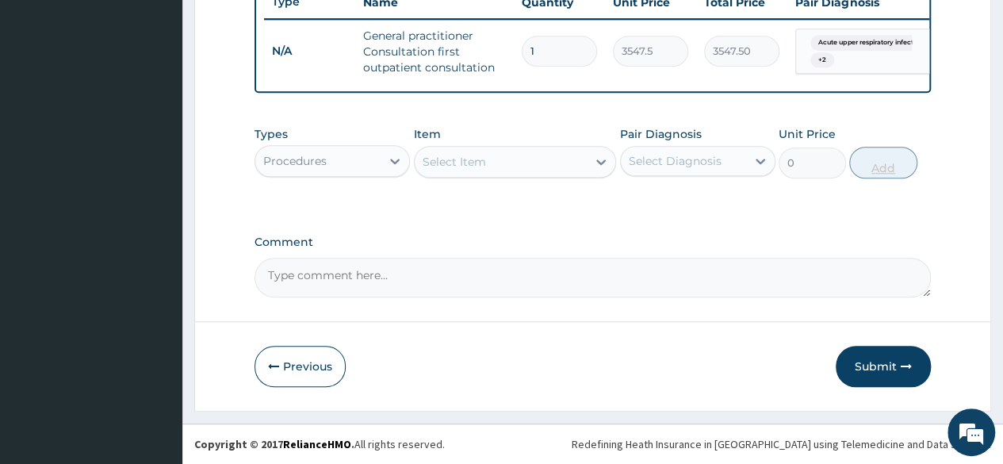
scroll to position [622, 0]
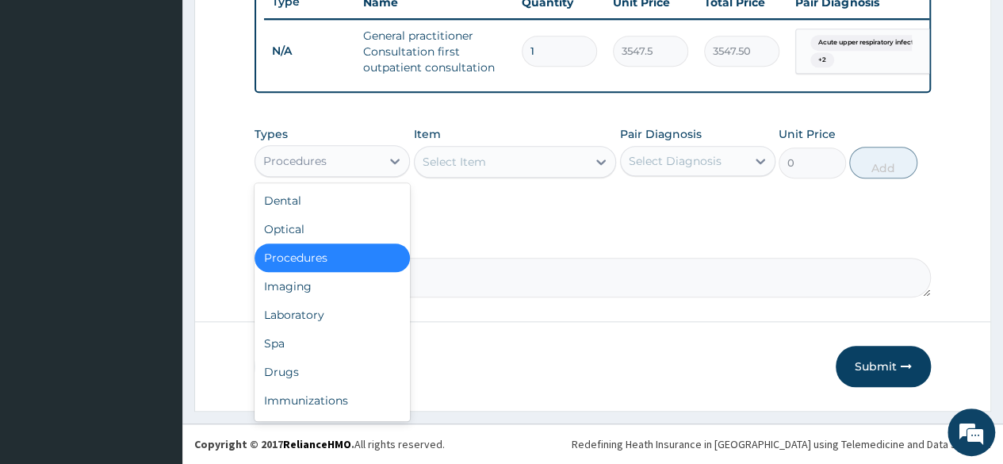
click at [358, 161] on div "Procedures" at bounding box center [317, 160] width 125 height 25
click at [327, 315] on div "Laboratory" at bounding box center [332, 315] width 155 height 29
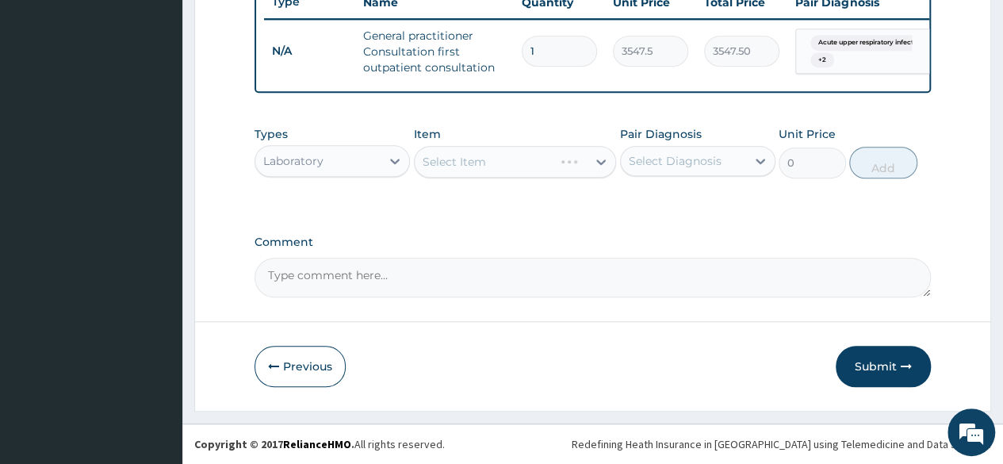
click at [472, 163] on div "Select Item" at bounding box center [515, 162] width 203 height 32
click at [508, 168] on div "Select Item" at bounding box center [501, 161] width 173 height 25
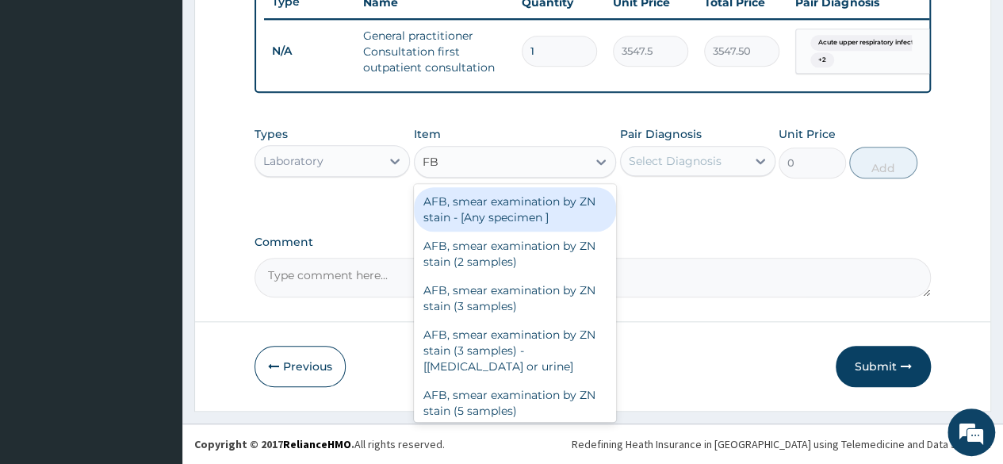
type input "FBC"
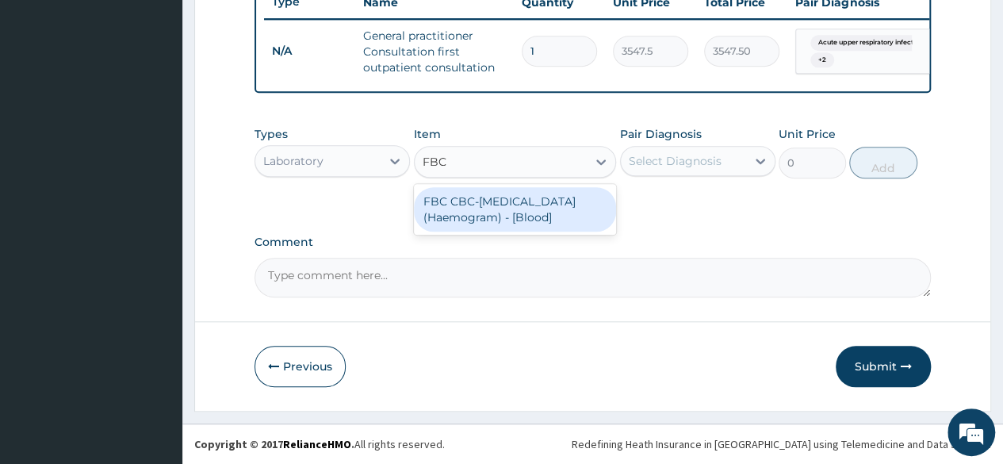
click at [499, 209] on div "FBC CBC-Complete Blood Count (Haemogram) - [Blood]" at bounding box center [515, 209] width 203 height 44
type input "4300"
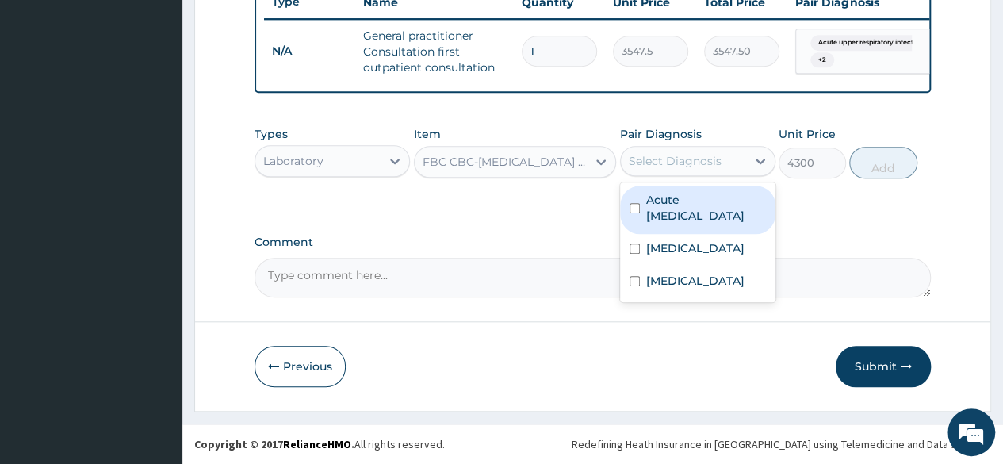
click at [662, 164] on div "Select Diagnosis" at bounding box center [675, 161] width 93 height 16
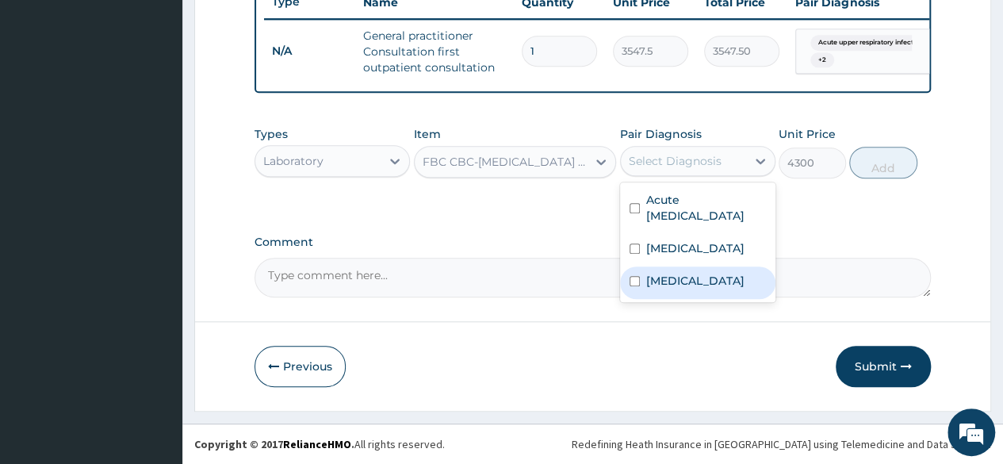
click at [653, 285] on label "Sepsis" at bounding box center [695, 281] width 98 height 16
checkbox input "true"
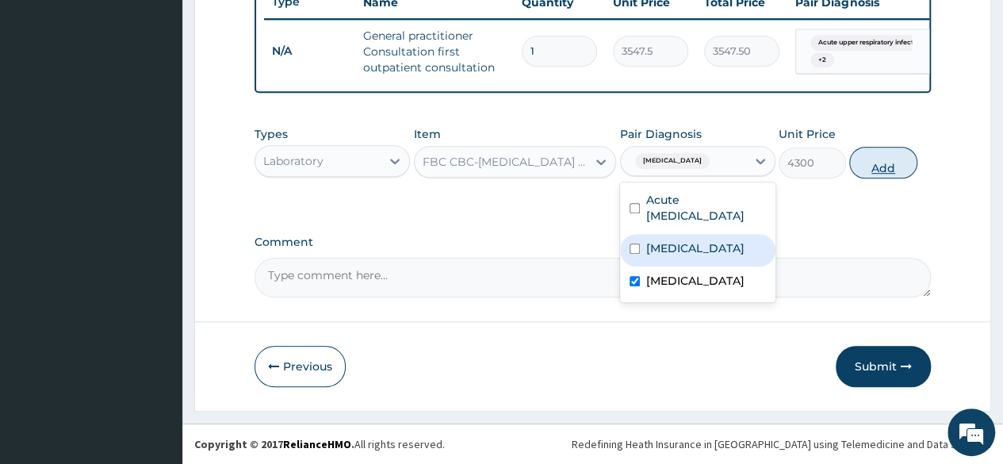
click at [881, 167] on button "Add" at bounding box center [882, 163] width 67 height 32
type input "0"
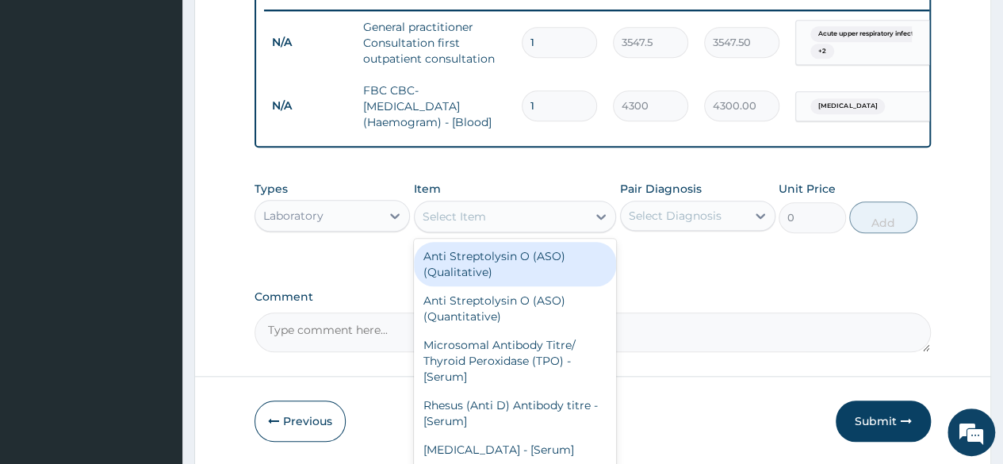
click at [451, 222] on div "Select Item" at bounding box center [454, 217] width 63 height 16
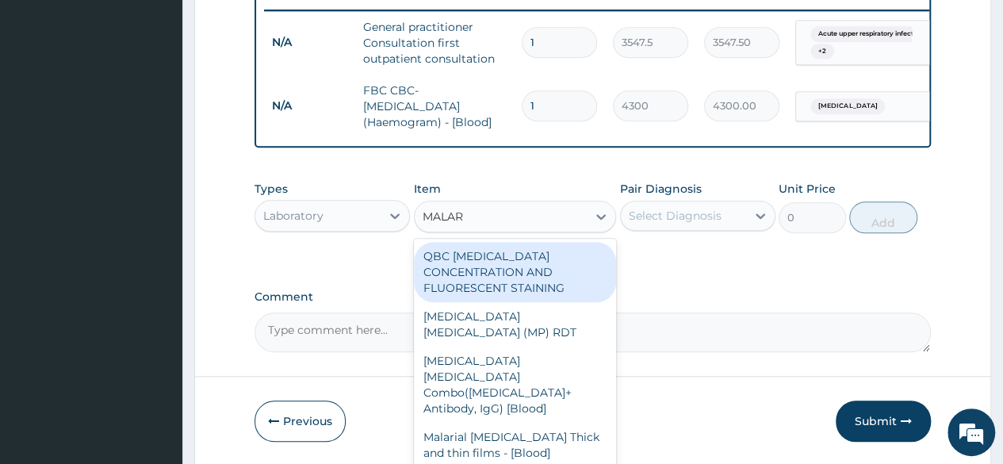
type input "MALARI"
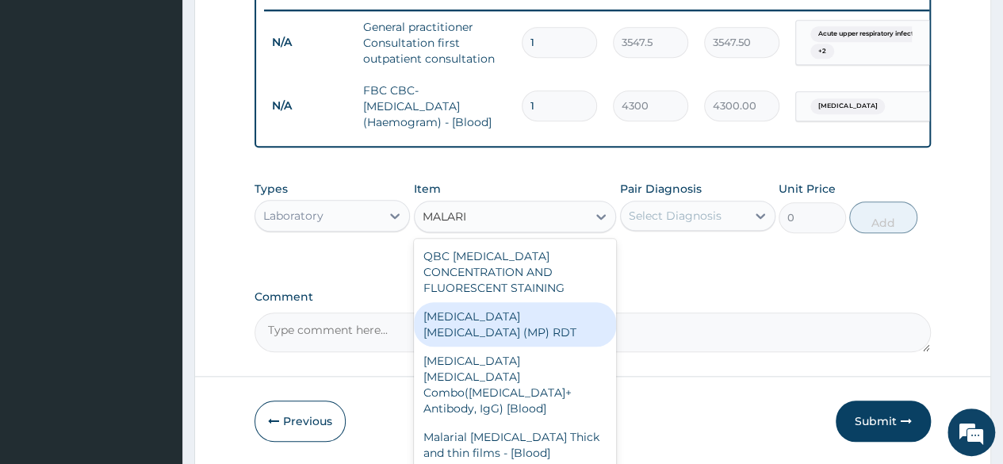
click at [457, 332] on div "MALARIA PARASITE (MP) RDT" at bounding box center [515, 324] width 203 height 44
type input "1612.5"
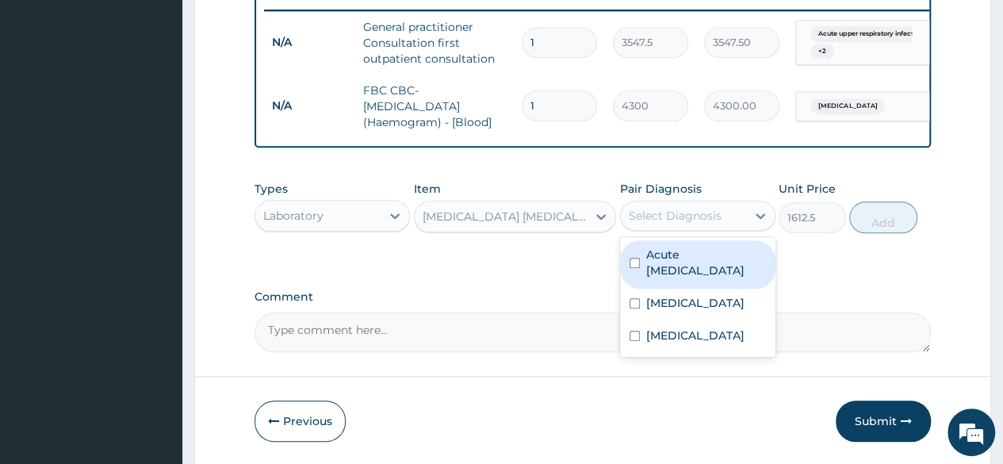
click at [693, 223] on div "Select Diagnosis" at bounding box center [675, 216] width 93 height 16
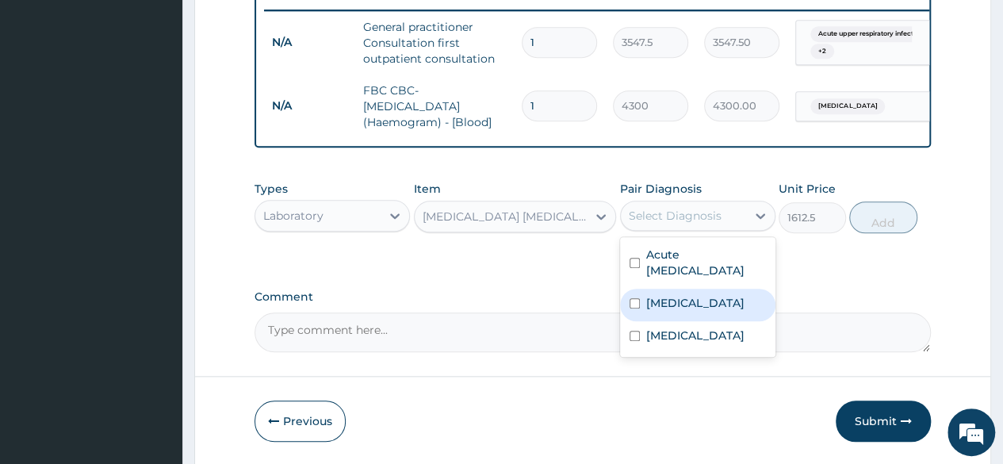
click at [665, 311] on label "Malaria" at bounding box center [695, 303] width 98 height 16
checkbox input "true"
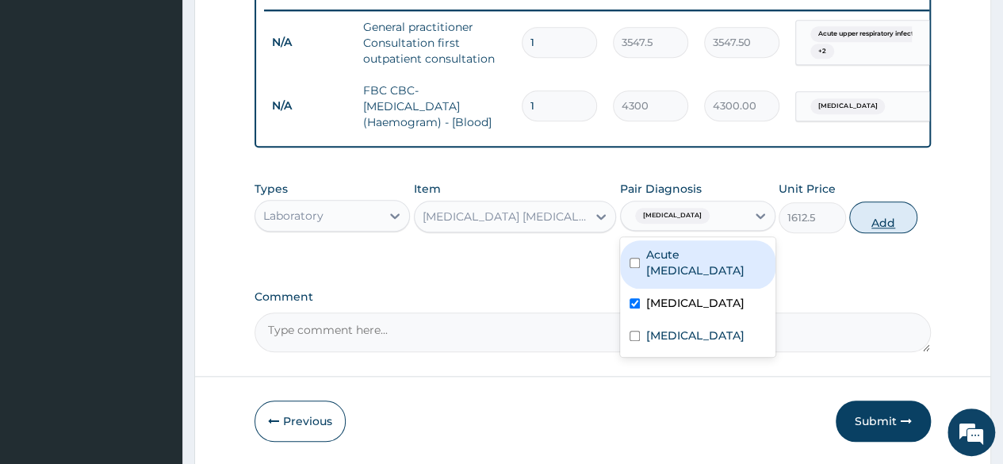
click at [887, 231] on button "Add" at bounding box center [882, 217] width 67 height 32
type input "0"
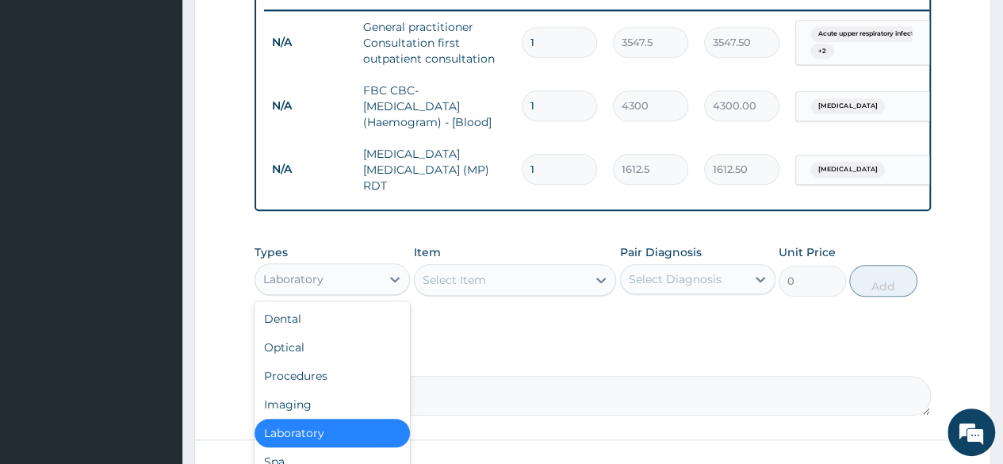
click at [346, 285] on div "Laboratory" at bounding box center [317, 278] width 125 height 25
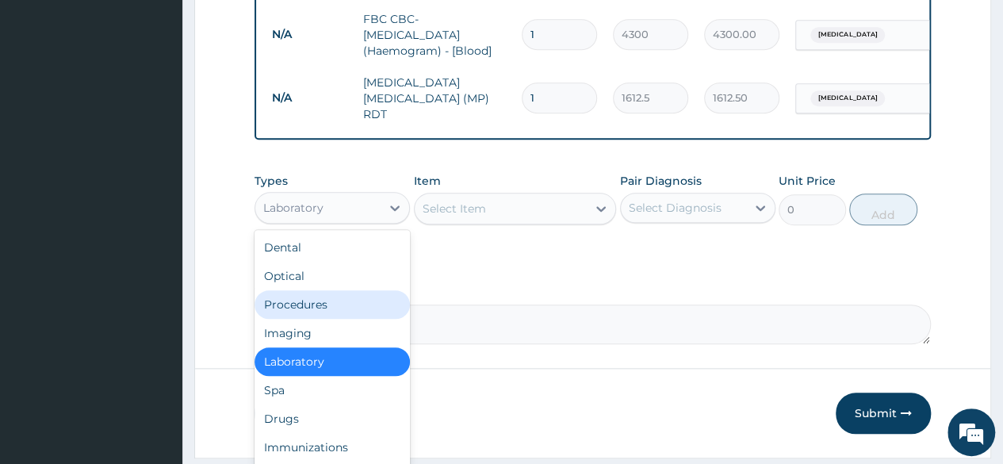
scroll to position [741, 0]
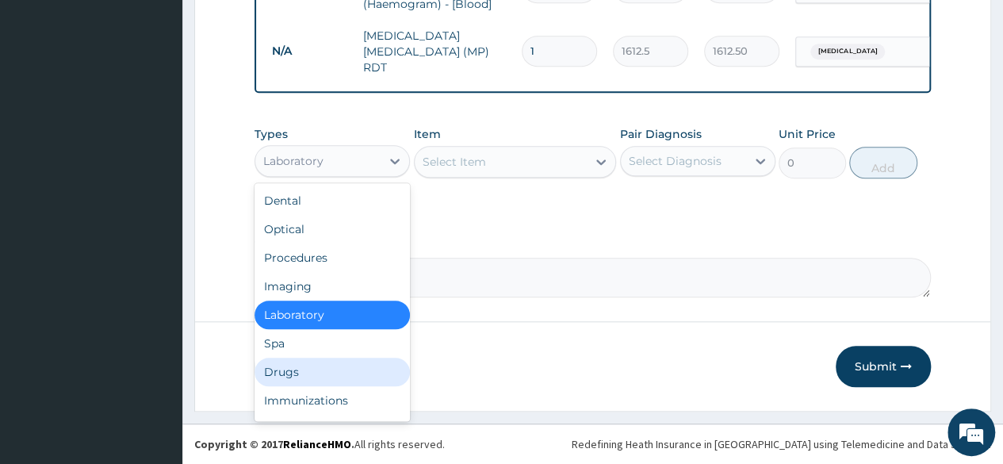
click at [293, 371] on div "Drugs" at bounding box center [332, 372] width 155 height 29
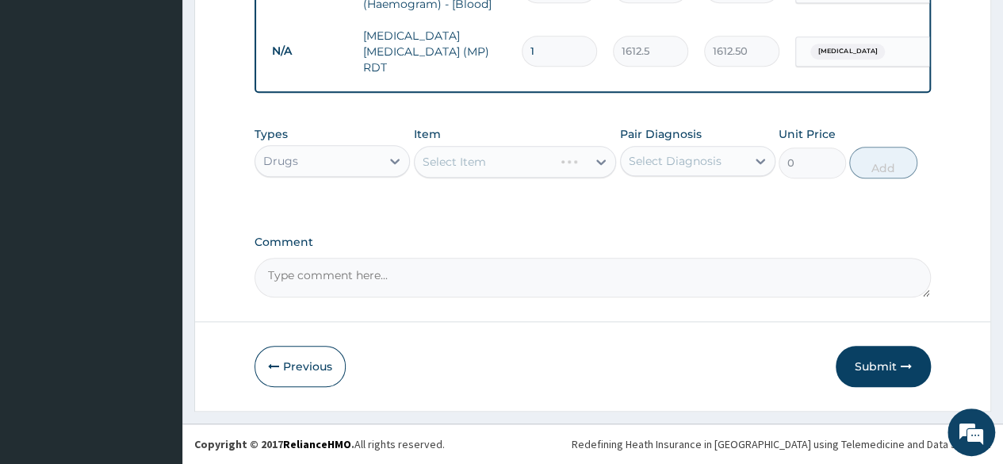
click at [471, 168] on div "Select Item" at bounding box center [515, 162] width 203 height 32
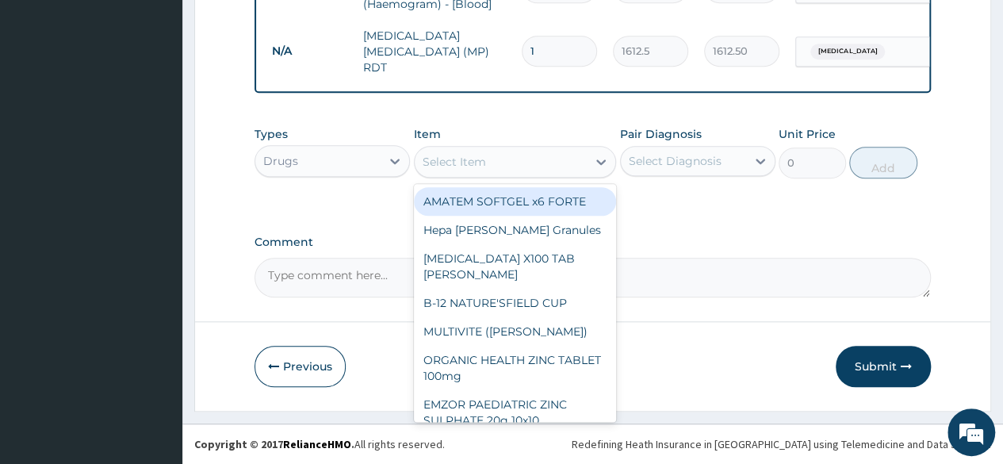
click at [471, 168] on div "Select Item" at bounding box center [454, 162] width 63 height 16
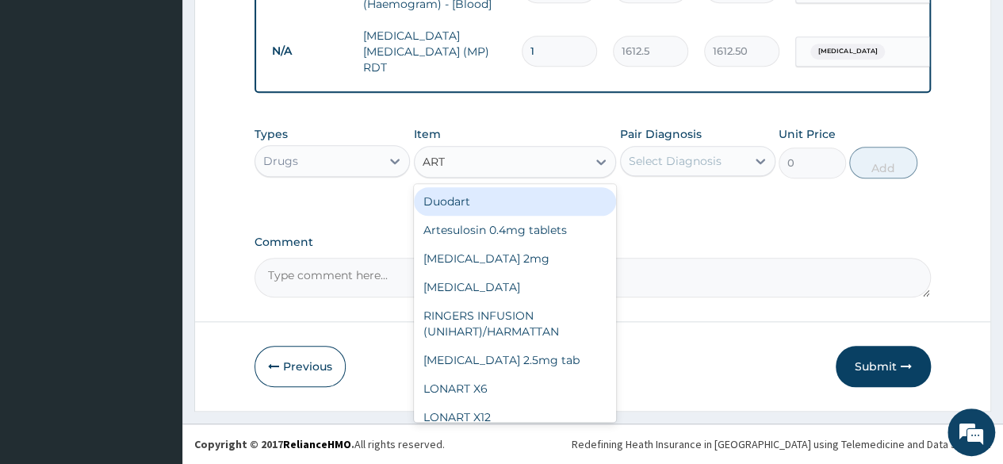
type input "ARTE"
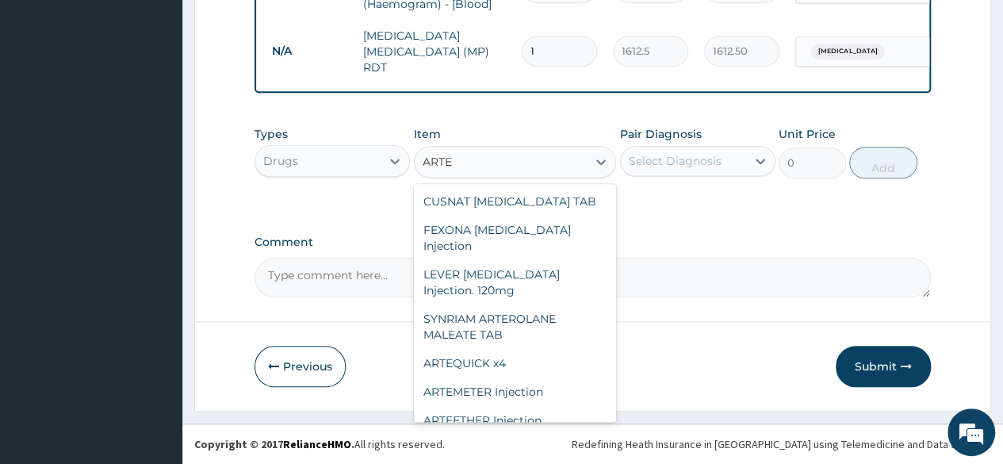
scroll to position [206, 0]
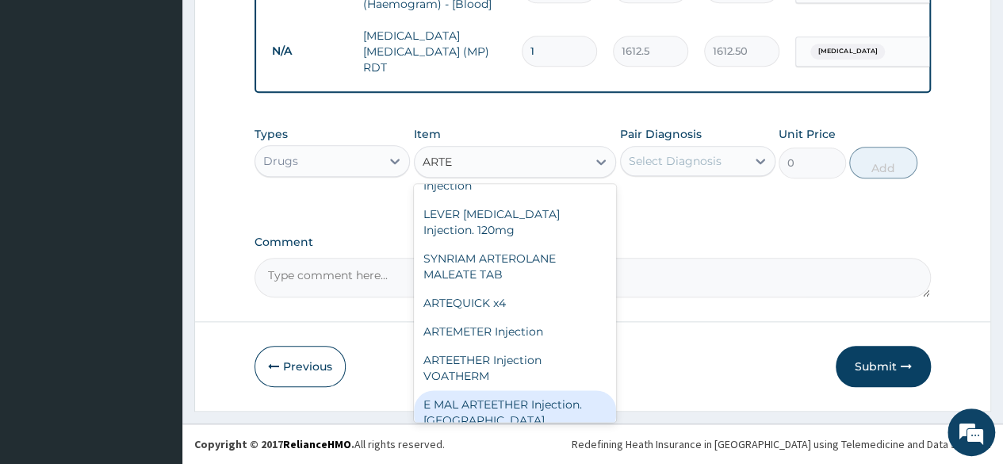
click at [520, 401] on div "E MAL ARTEETHER Injection. FIDSON" at bounding box center [515, 412] width 203 height 44
type input "1773.75"
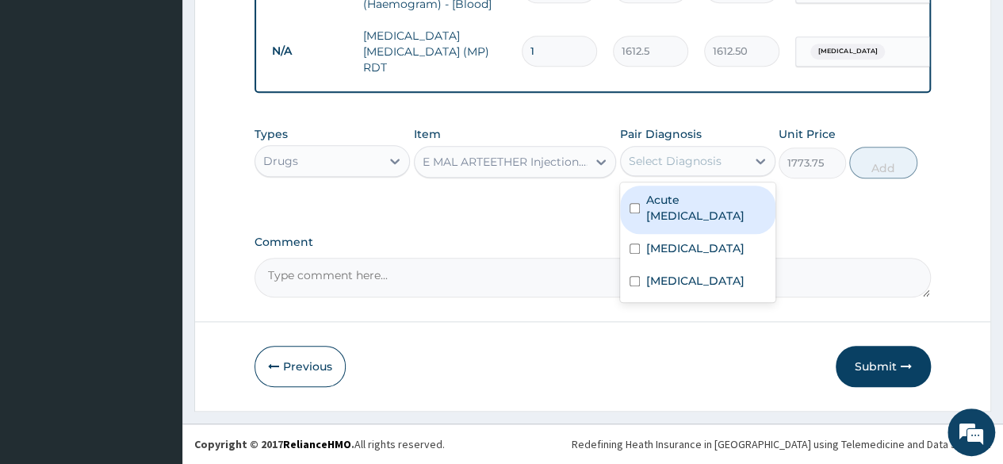
click at [668, 159] on div "Select Diagnosis" at bounding box center [675, 161] width 93 height 16
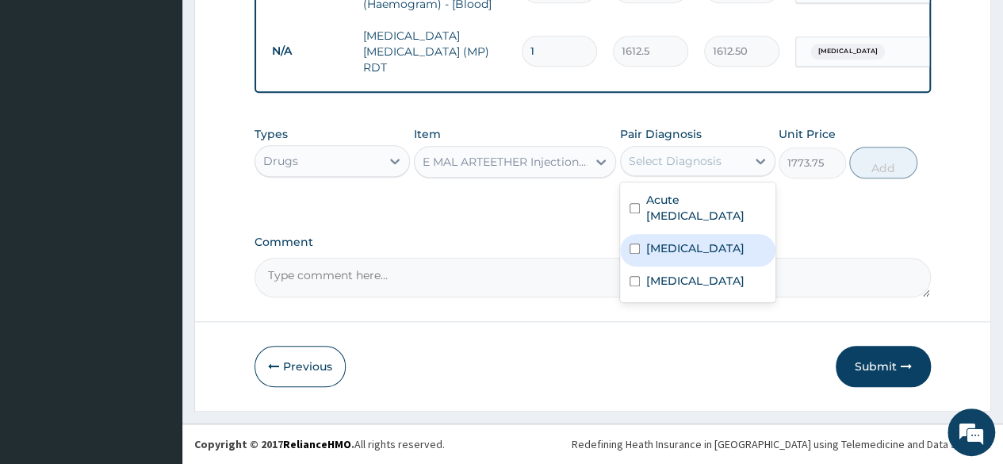
click at [672, 254] on label "Malaria" at bounding box center [695, 248] width 98 height 16
checkbox input "true"
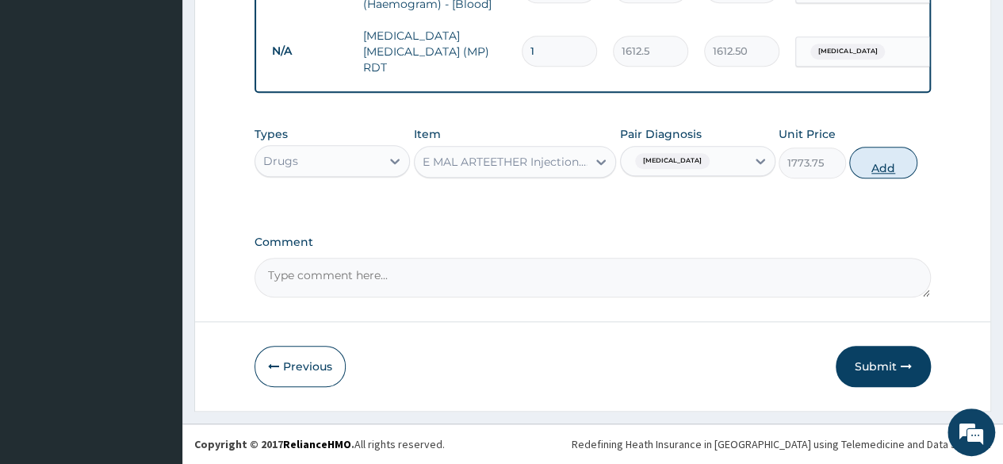
click at [884, 163] on button "Add" at bounding box center [882, 163] width 67 height 32
type input "0"
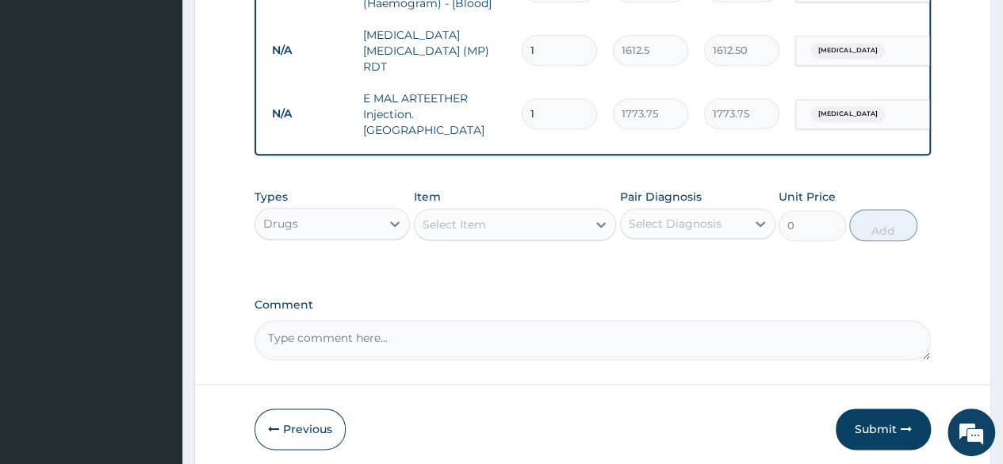
type input "0.00"
type input "3"
type input "5321.25"
type input "3"
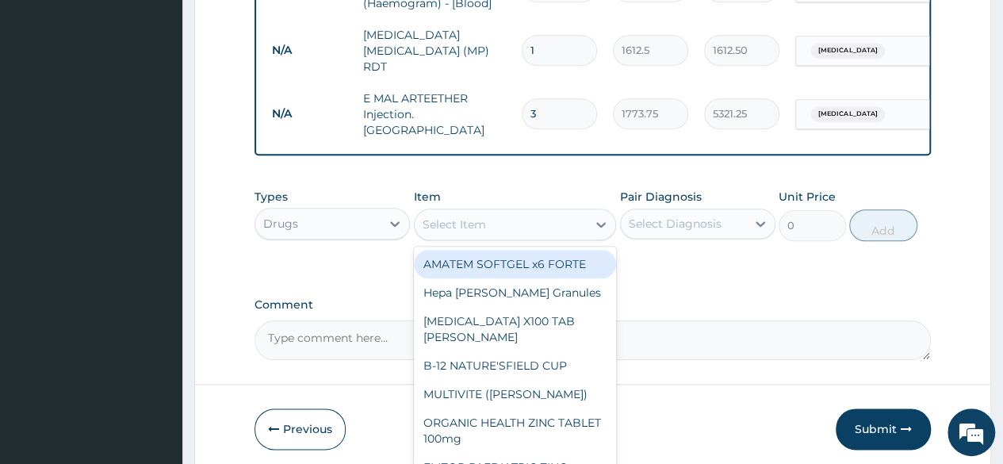
click at [442, 217] on div "Select Item" at bounding box center [454, 224] width 63 height 16
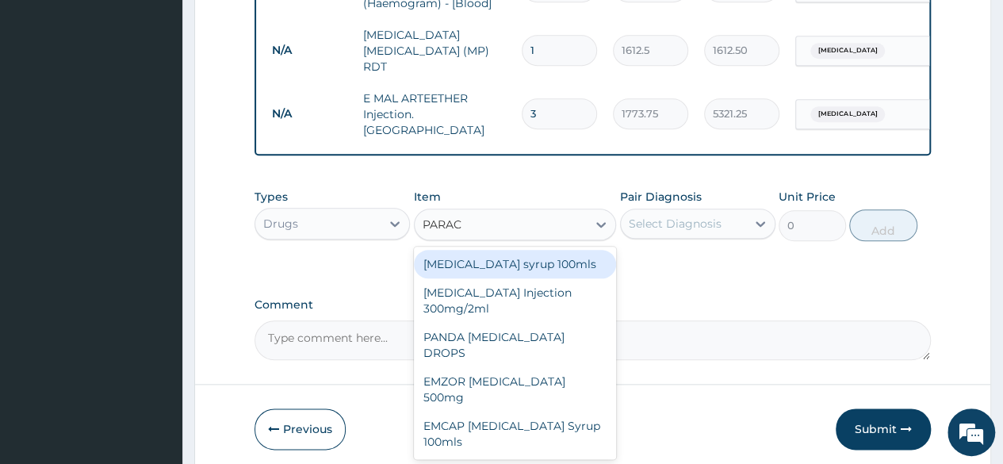
type input "PARACE"
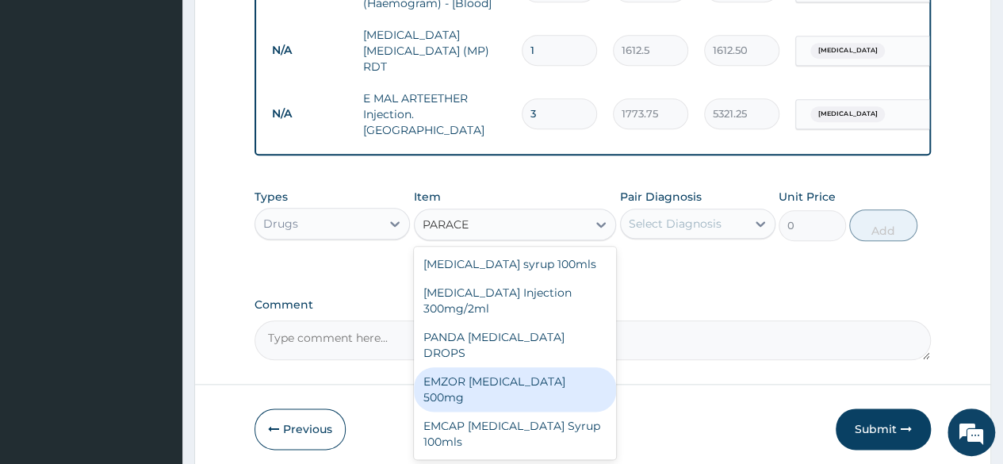
click at [496, 367] on div "EMZOR PARACETAMOL 500mg" at bounding box center [515, 389] width 203 height 44
type input "23.65"
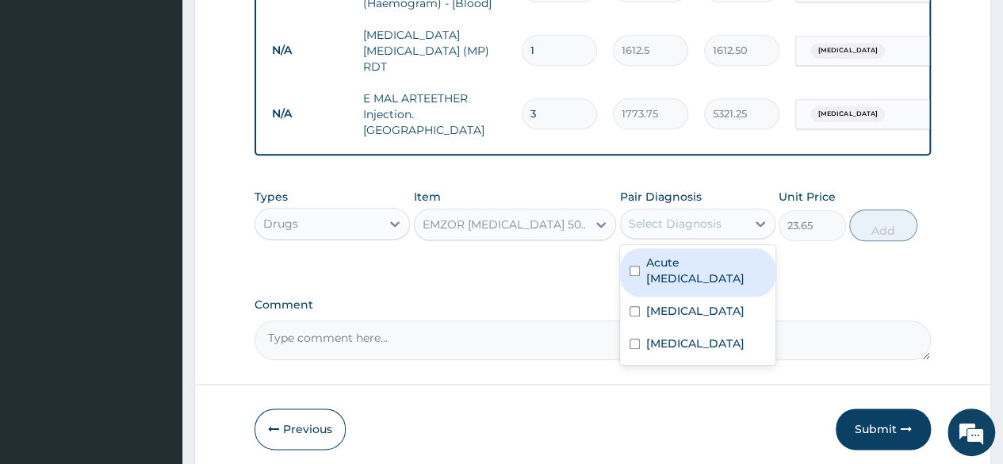
click at [674, 218] on div "Select Diagnosis" at bounding box center [675, 224] width 93 height 16
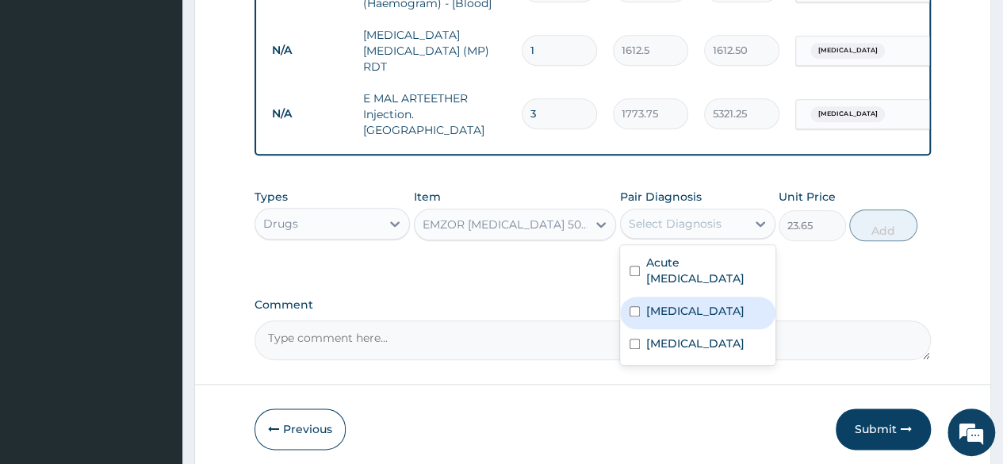
click at [665, 307] on label "Malaria" at bounding box center [695, 311] width 98 height 16
checkbox input "true"
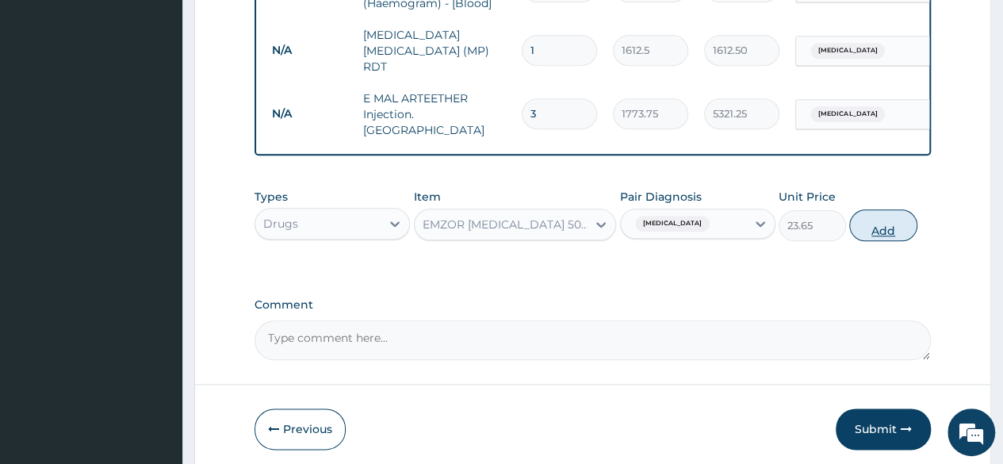
click at [887, 220] on button "Add" at bounding box center [882, 225] width 67 height 32
type input "0"
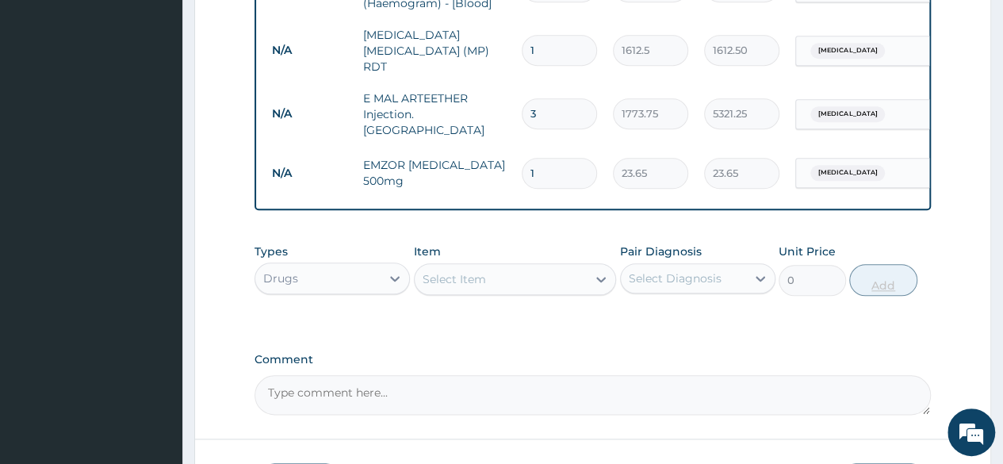
type input "18"
type input "425.70"
type input "18"
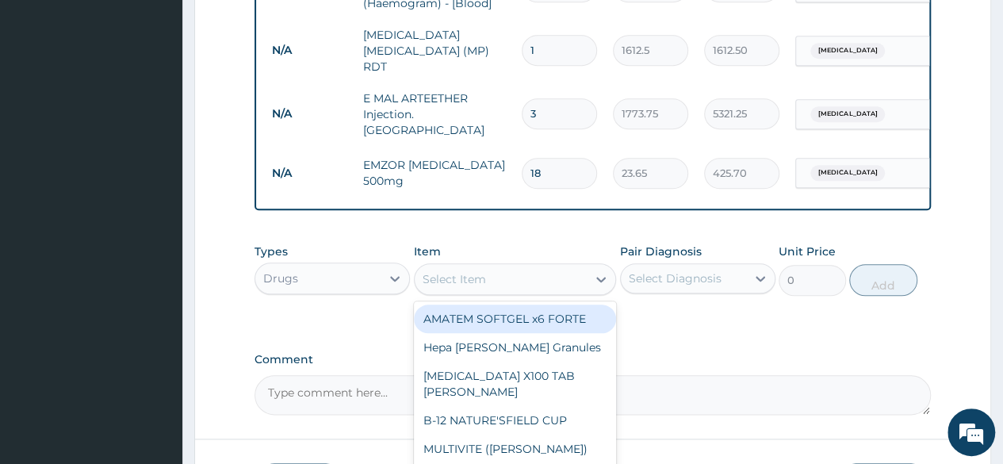
click at [481, 274] on div "Select Item" at bounding box center [454, 279] width 63 height 16
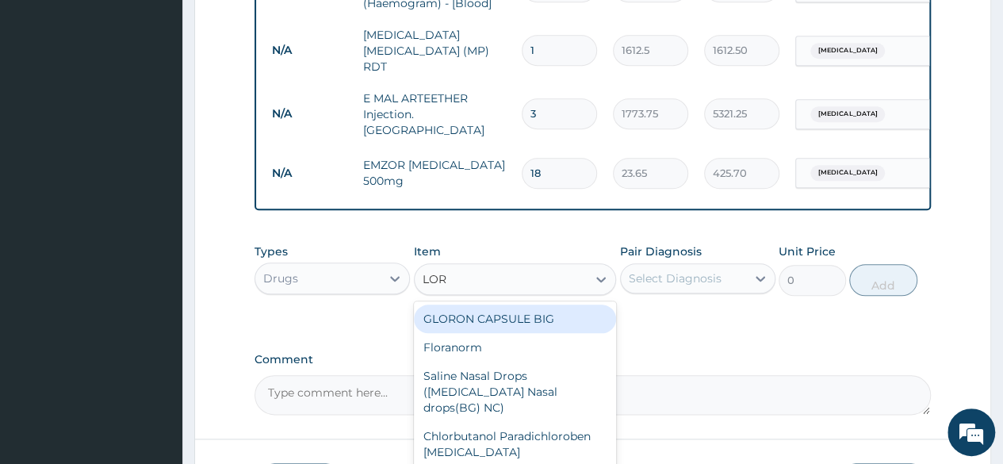
type input "LORA"
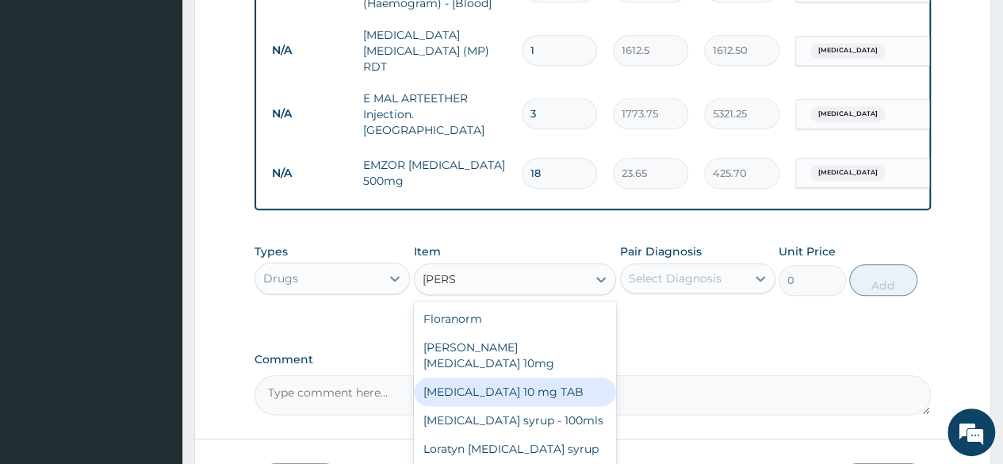
click at [496, 377] on div "LORATADINE 10 mg TAB" at bounding box center [515, 391] width 203 height 29
type input "59.125"
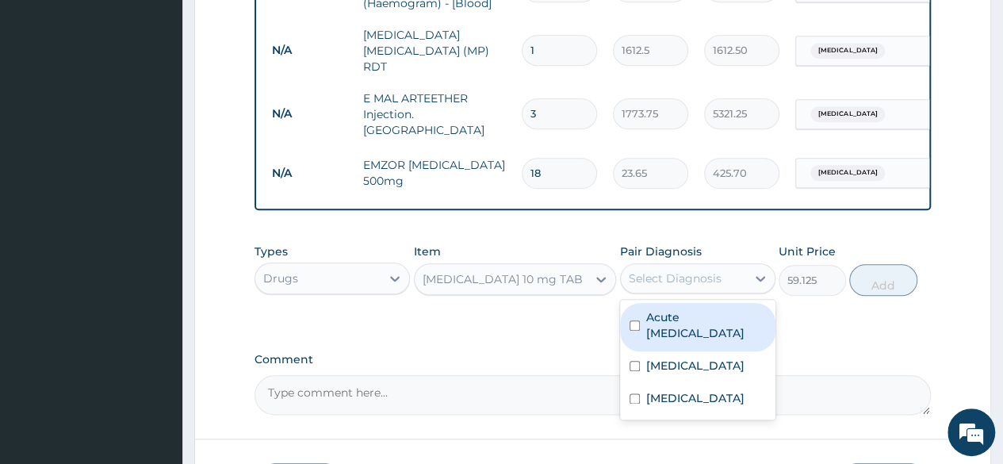
click at [669, 282] on div "Select Diagnosis" at bounding box center [683, 278] width 125 height 25
click at [668, 313] on label "Acute upper respiratory infection" at bounding box center [706, 325] width 120 height 32
checkbox input "true"
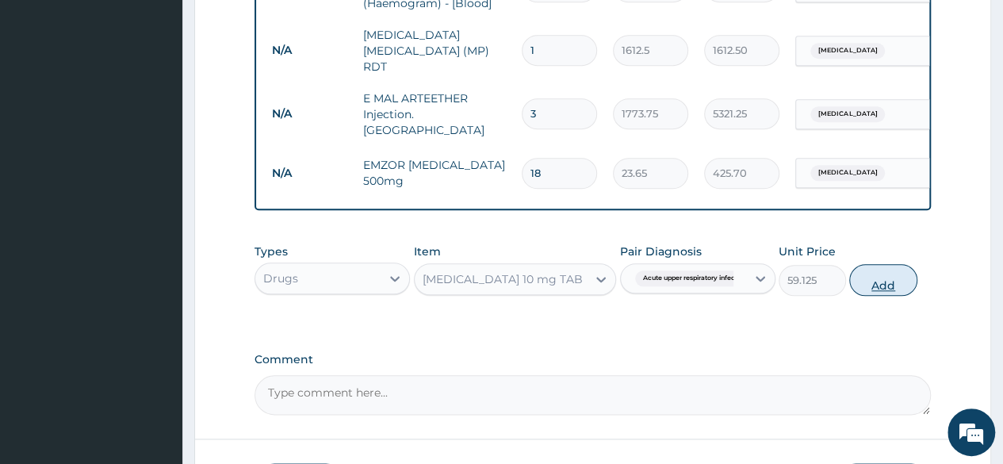
click at [877, 272] on button "Add" at bounding box center [882, 280] width 67 height 32
type input "0"
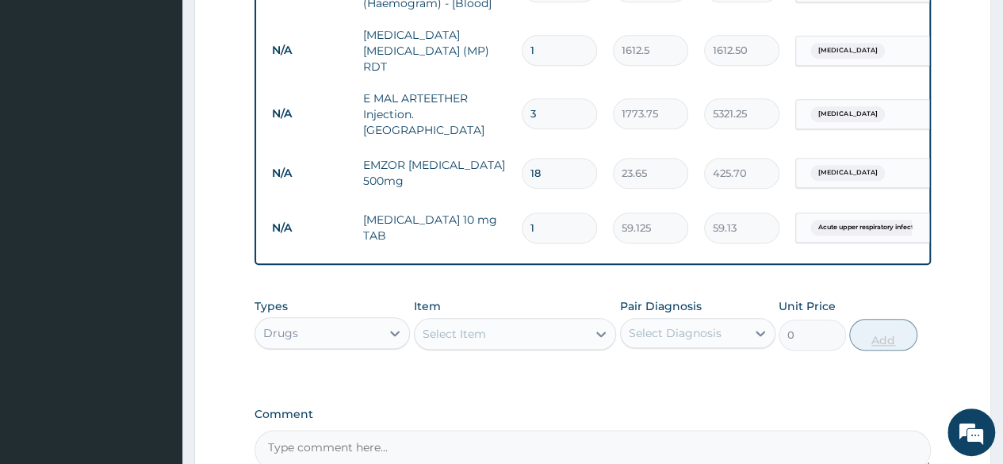
type input "0.00"
type input "7"
type input "413.88"
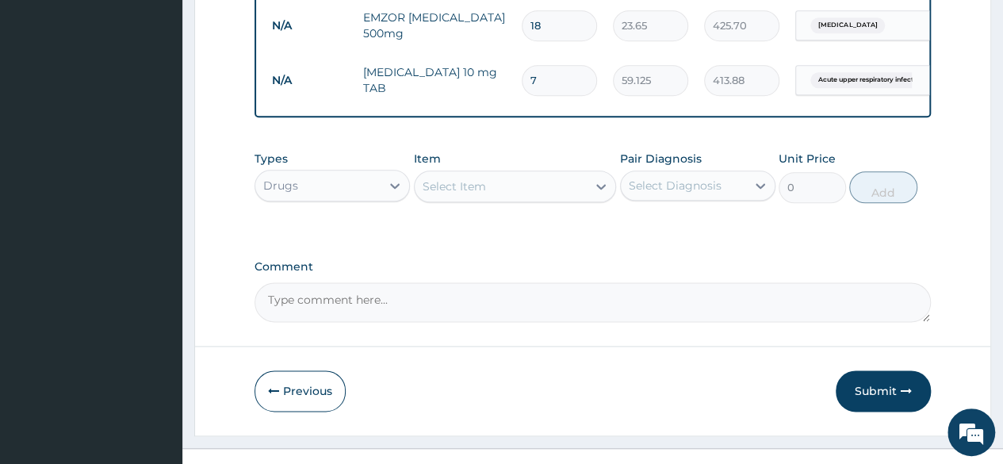
scroll to position [906, 0]
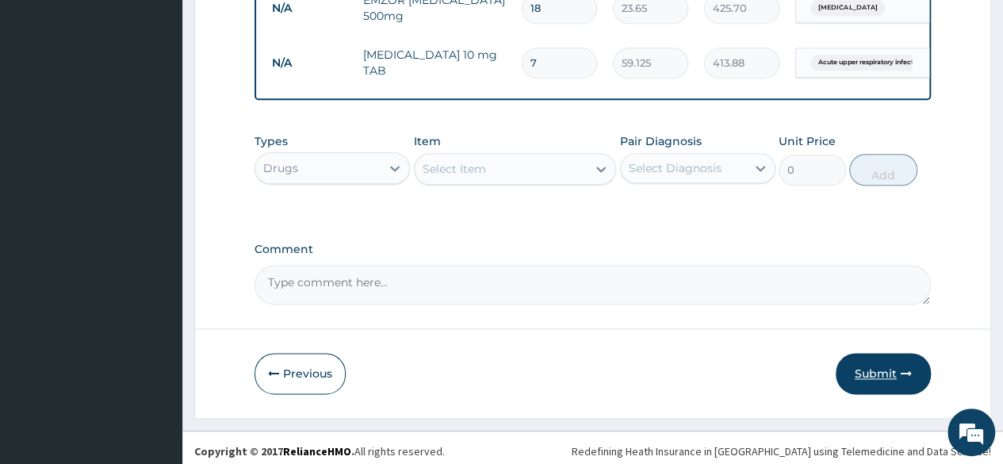
type input "7"
click at [877, 364] on button "Submit" at bounding box center [883, 373] width 95 height 41
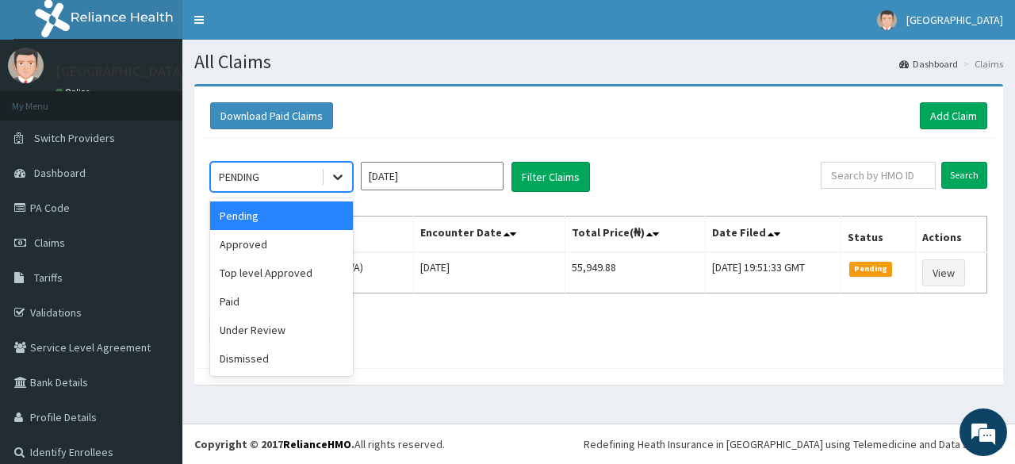
click at [338, 173] on icon at bounding box center [338, 177] width 16 height 16
click at [287, 247] on div "Approved" at bounding box center [281, 244] width 143 height 29
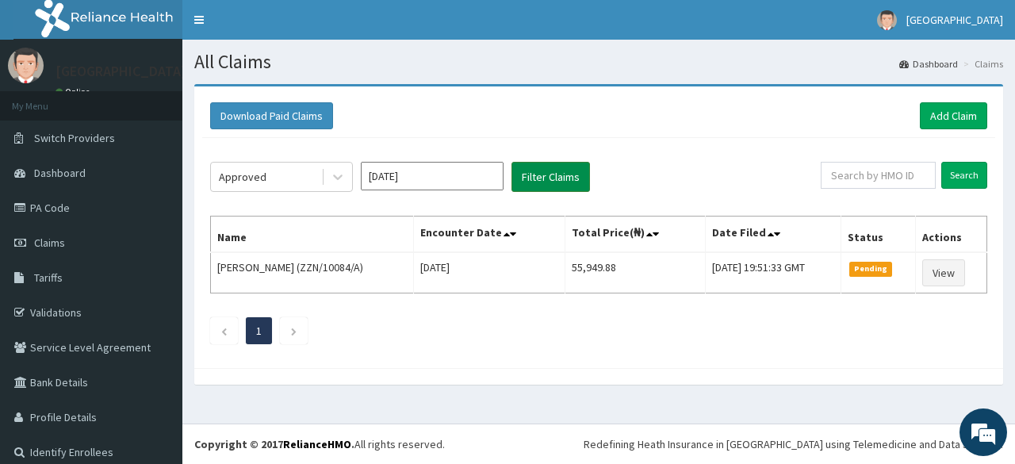
click at [549, 178] on button "Filter Claims" at bounding box center [550, 177] width 79 height 30
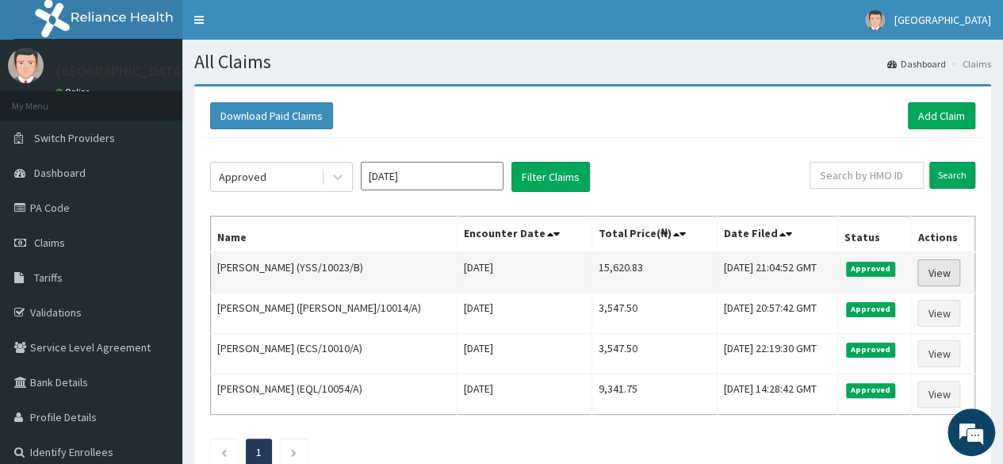
click at [938, 270] on link "View" at bounding box center [939, 272] width 43 height 27
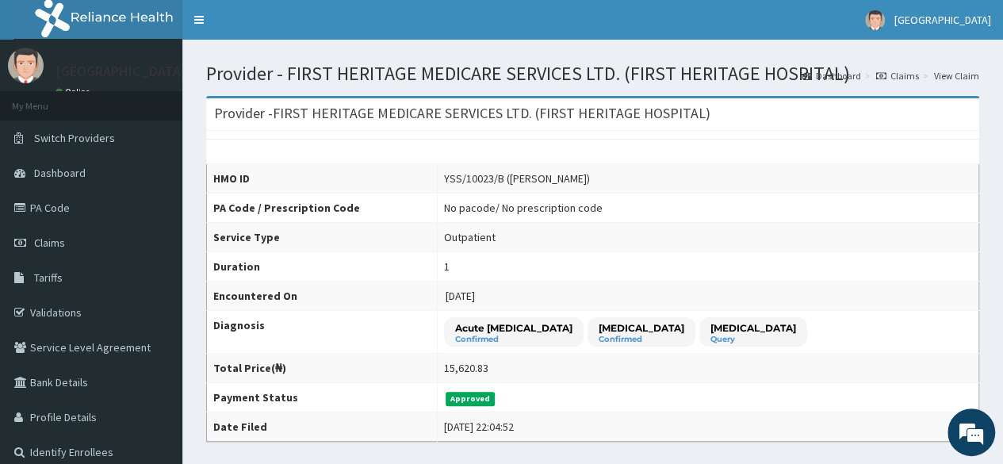
drag, startPoint x: 1007, startPoint y: 177, endPoint x: 1014, endPoint y: 130, distance: 47.3
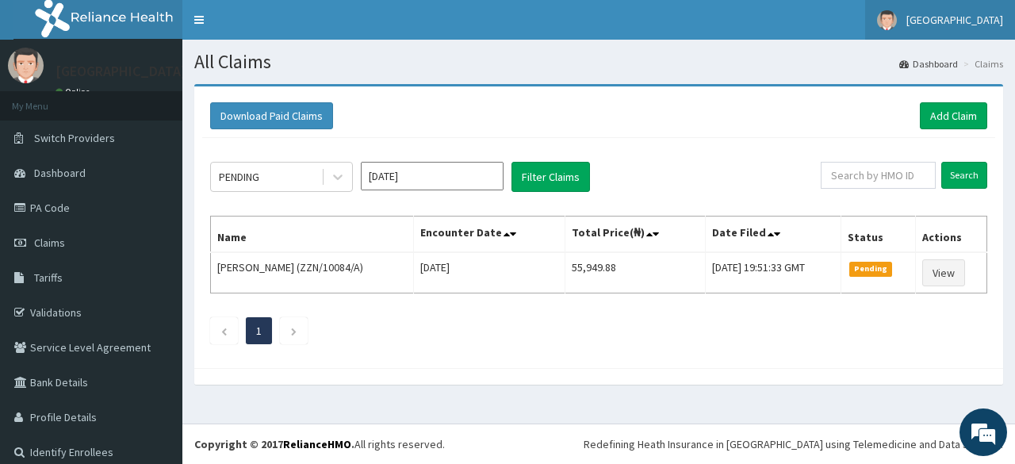
click at [958, 17] on span "[GEOGRAPHIC_DATA]" at bounding box center [954, 20] width 97 height 14
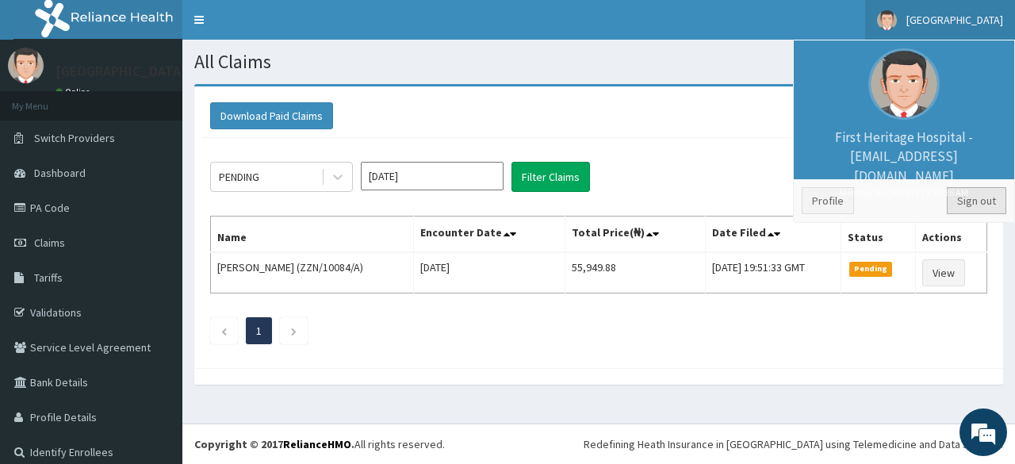
click at [967, 195] on link "Sign out" at bounding box center [976, 200] width 59 height 27
